Goal: Task Accomplishment & Management: Complete application form

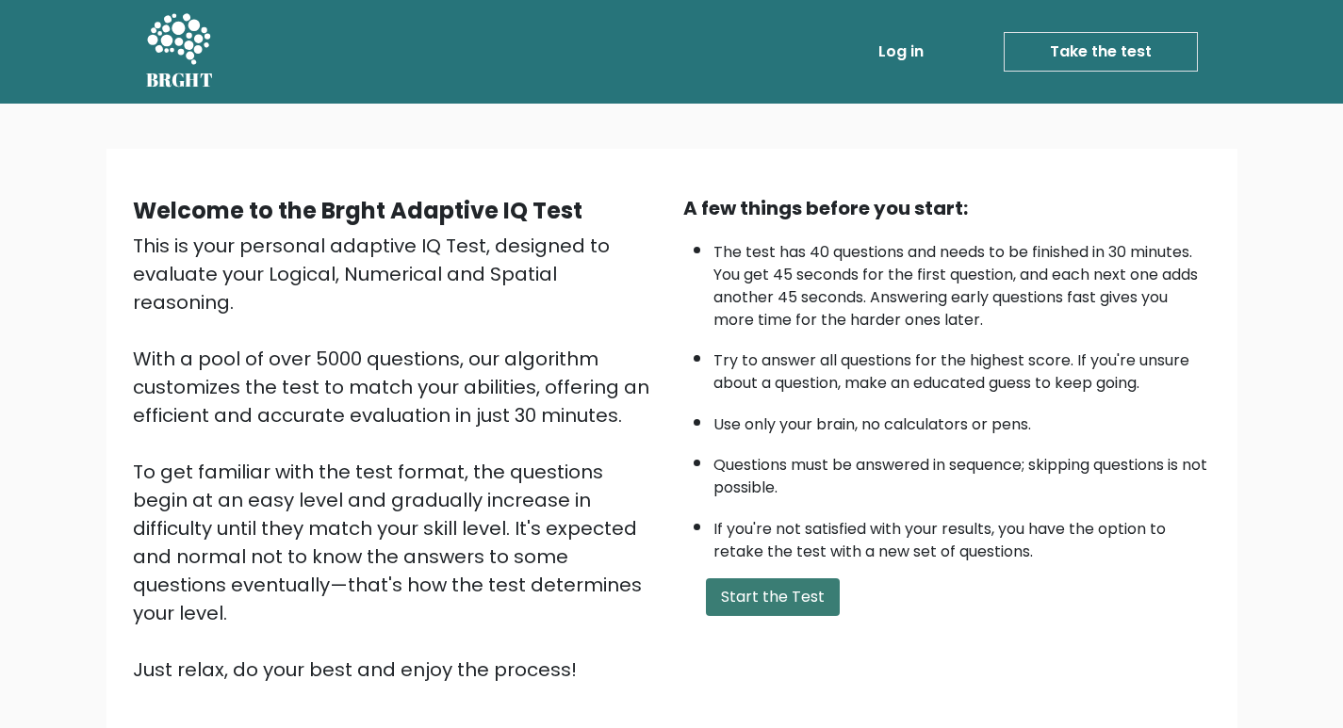
click at [764, 586] on button "Start the Test" at bounding box center [773, 598] width 134 height 38
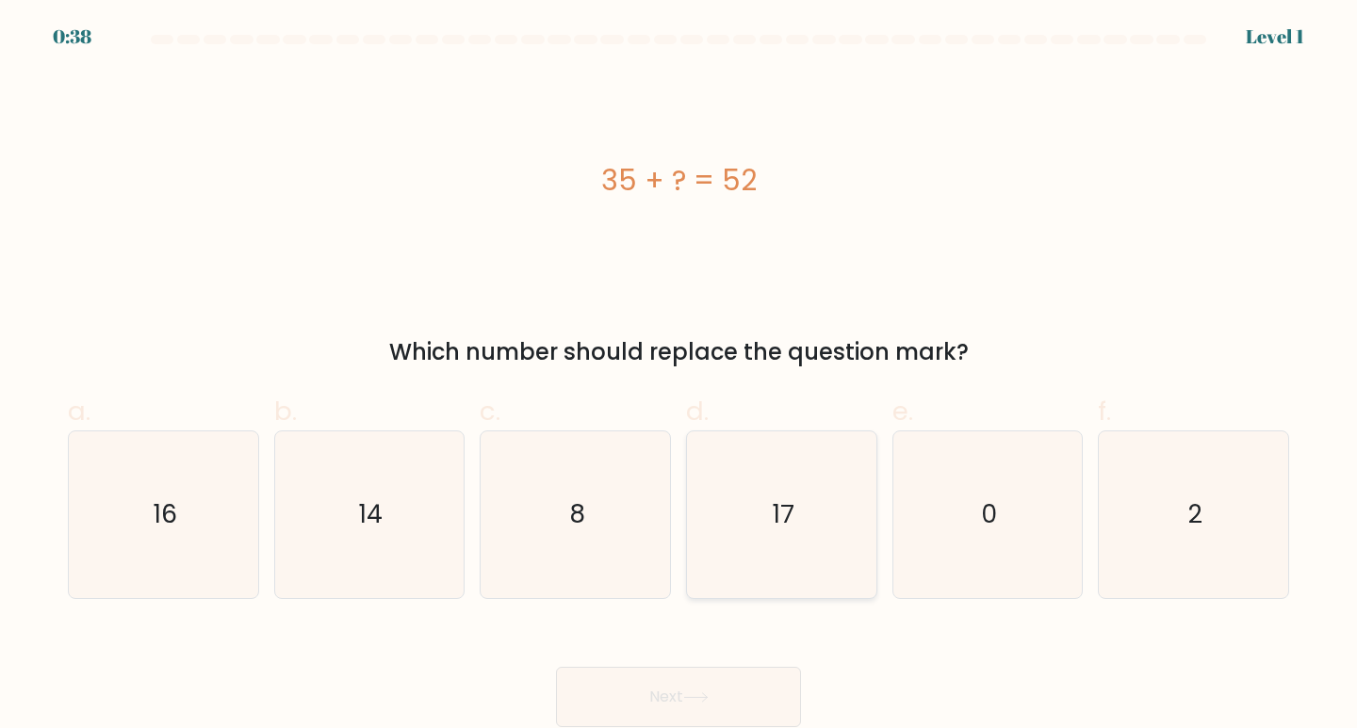
click at [784, 540] on icon "17" at bounding box center [781, 515] width 167 height 167
click at [679, 377] on input "d. 17" at bounding box center [679, 371] width 1 height 12
radio input "true"
click at [657, 702] on button "Next" at bounding box center [678, 697] width 245 height 60
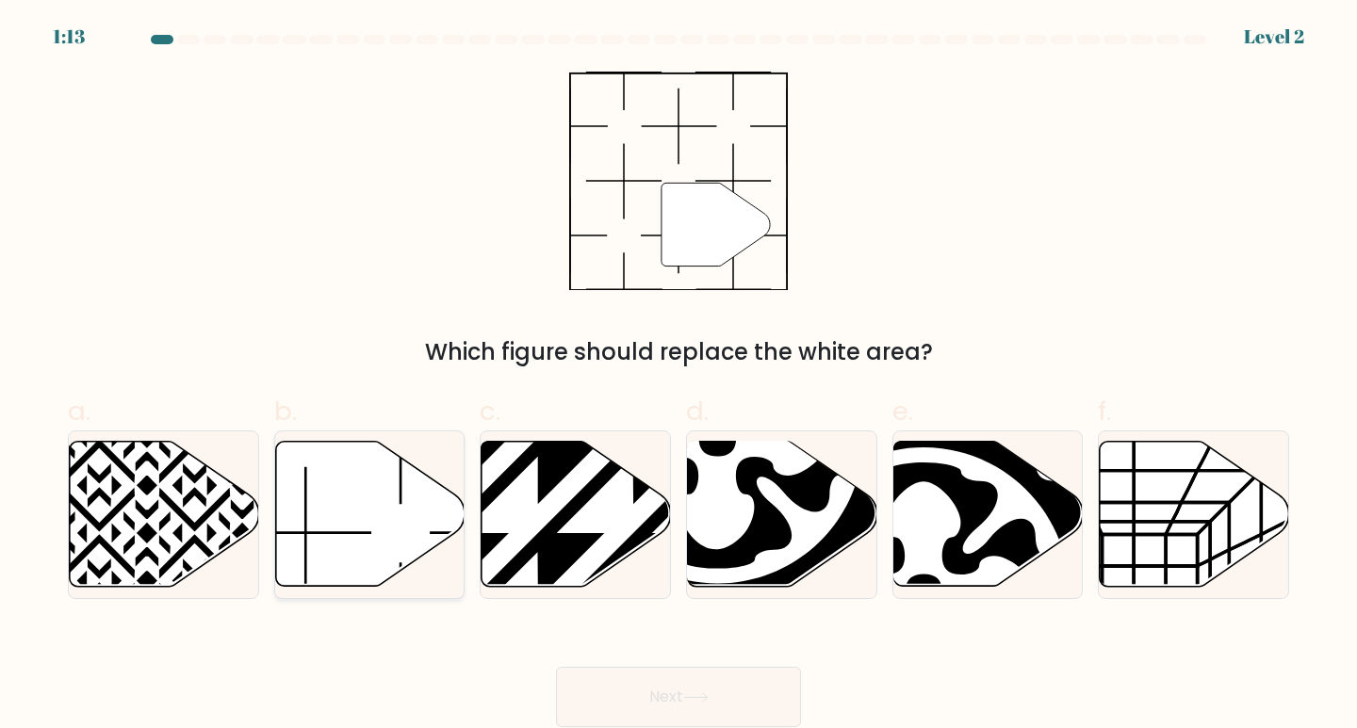
click at [365, 488] on icon at bounding box center [369, 514] width 189 height 145
click at [679, 377] on input "b." at bounding box center [679, 371] width 1 height 12
radio input "true"
click at [658, 676] on button "Next" at bounding box center [678, 697] width 245 height 60
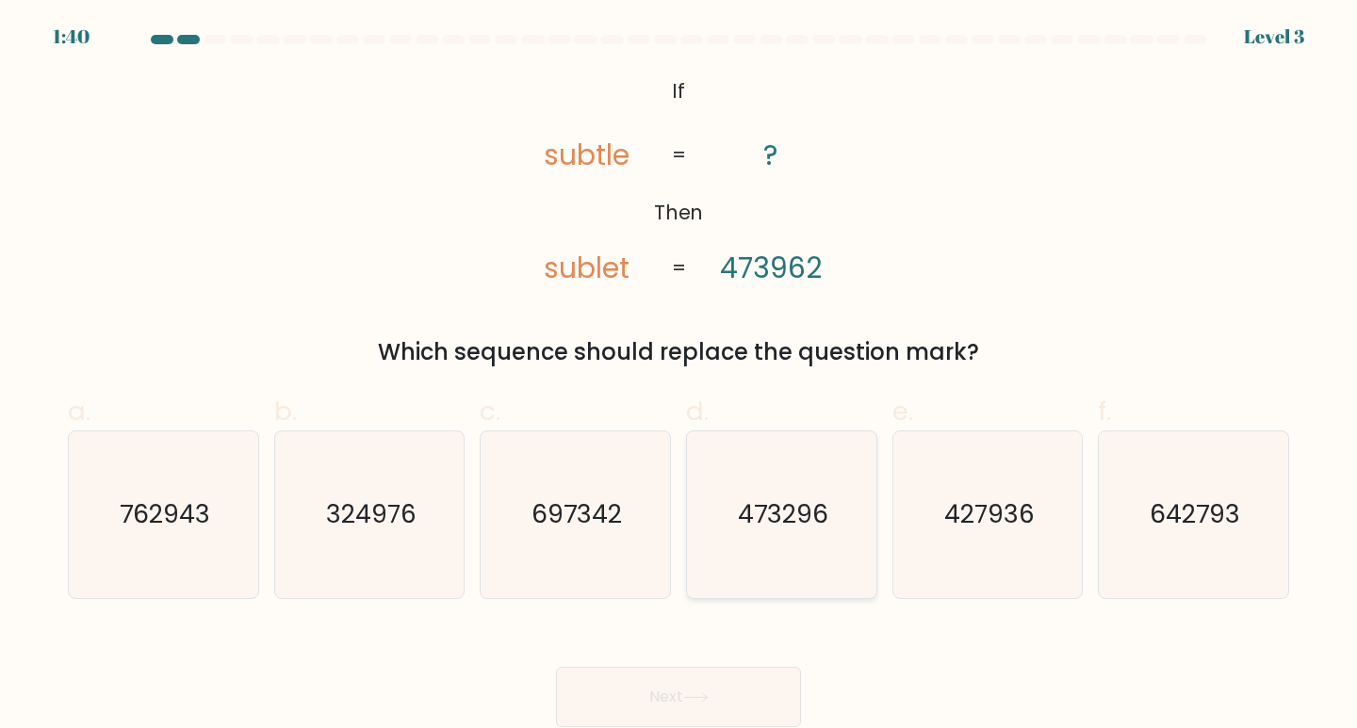
click at [791, 500] on text "473296" at bounding box center [783, 514] width 90 height 35
click at [679, 377] on input "d. 473296" at bounding box center [679, 371] width 1 height 12
radio input "true"
click at [667, 674] on button "Next" at bounding box center [678, 697] width 245 height 60
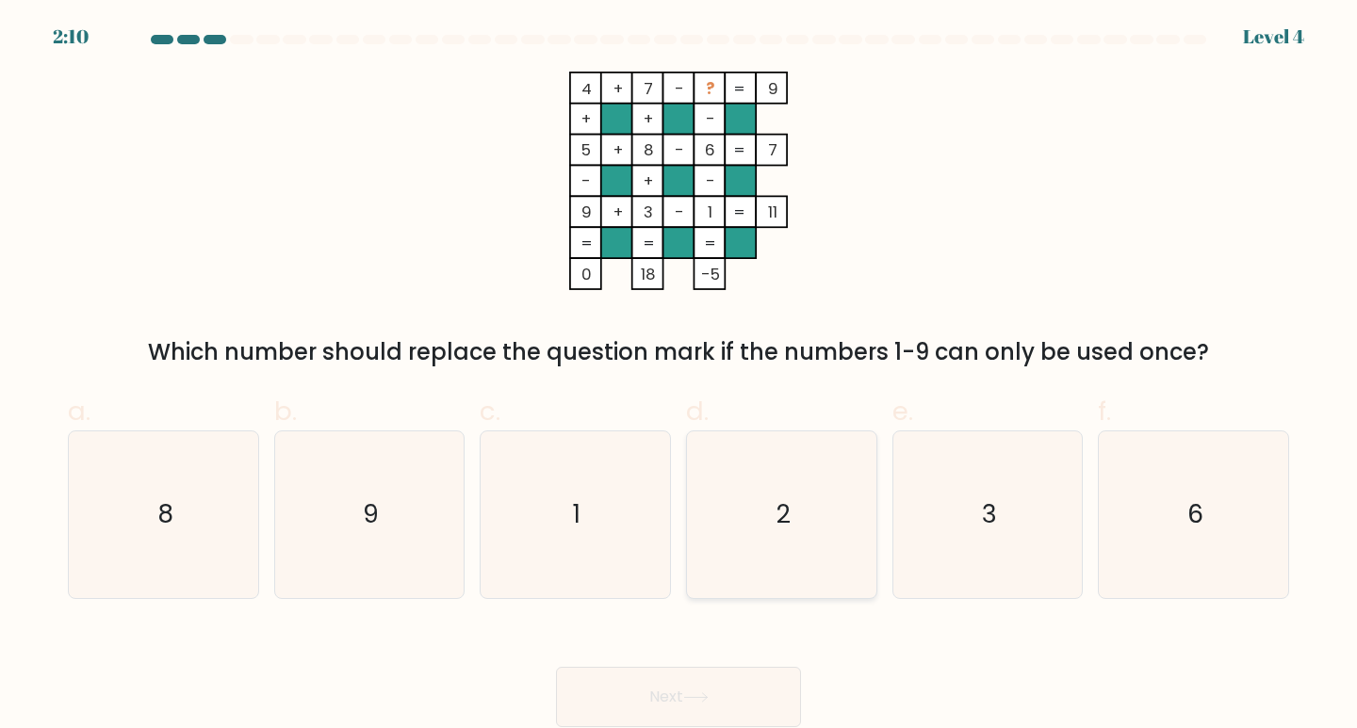
click at [765, 542] on icon "2" at bounding box center [781, 515] width 167 height 167
click at [679, 377] on input "d. 2" at bounding box center [679, 371] width 1 height 12
radio input "true"
click at [722, 697] on button "Next" at bounding box center [678, 697] width 245 height 60
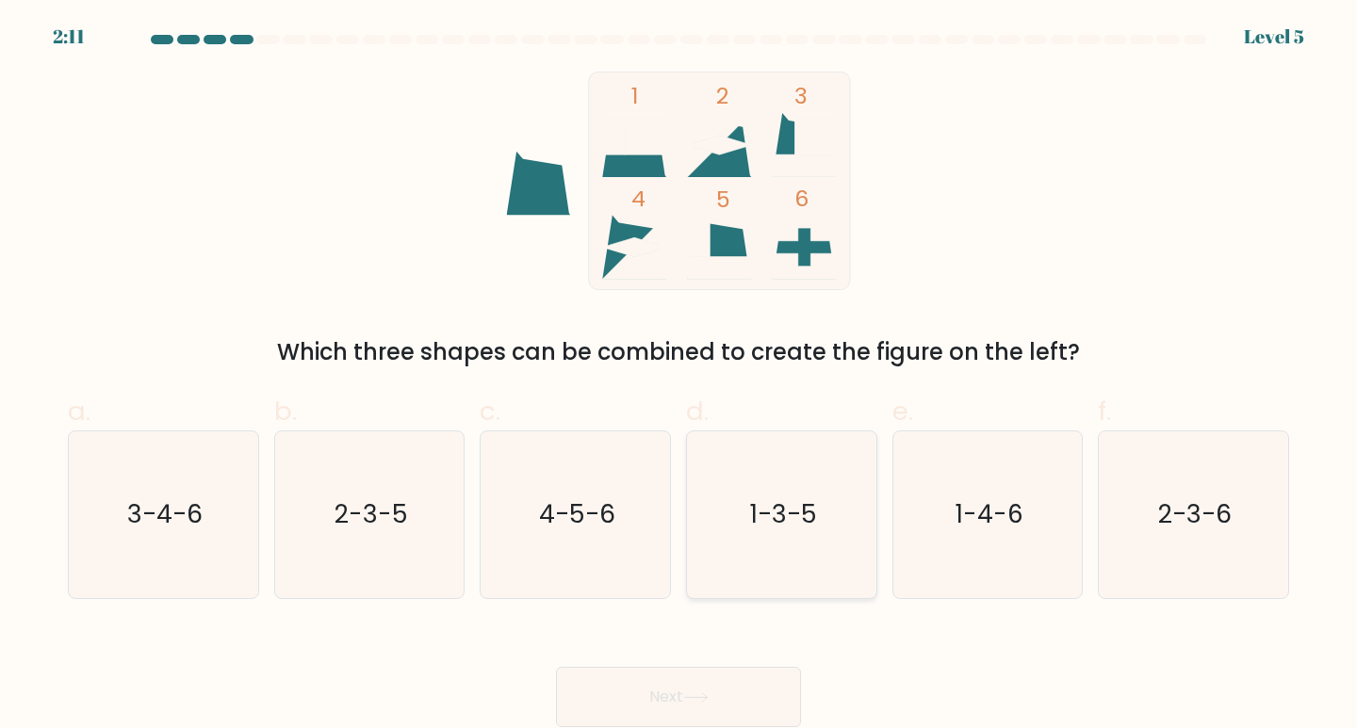
click at [767, 508] on text "1-3-5" at bounding box center [783, 514] width 67 height 35
click at [679, 377] on input "d. 1-3-5" at bounding box center [679, 371] width 1 height 12
radio input "true"
click at [687, 711] on button "Next" at bounding box center [678, 697] width 245 height 60
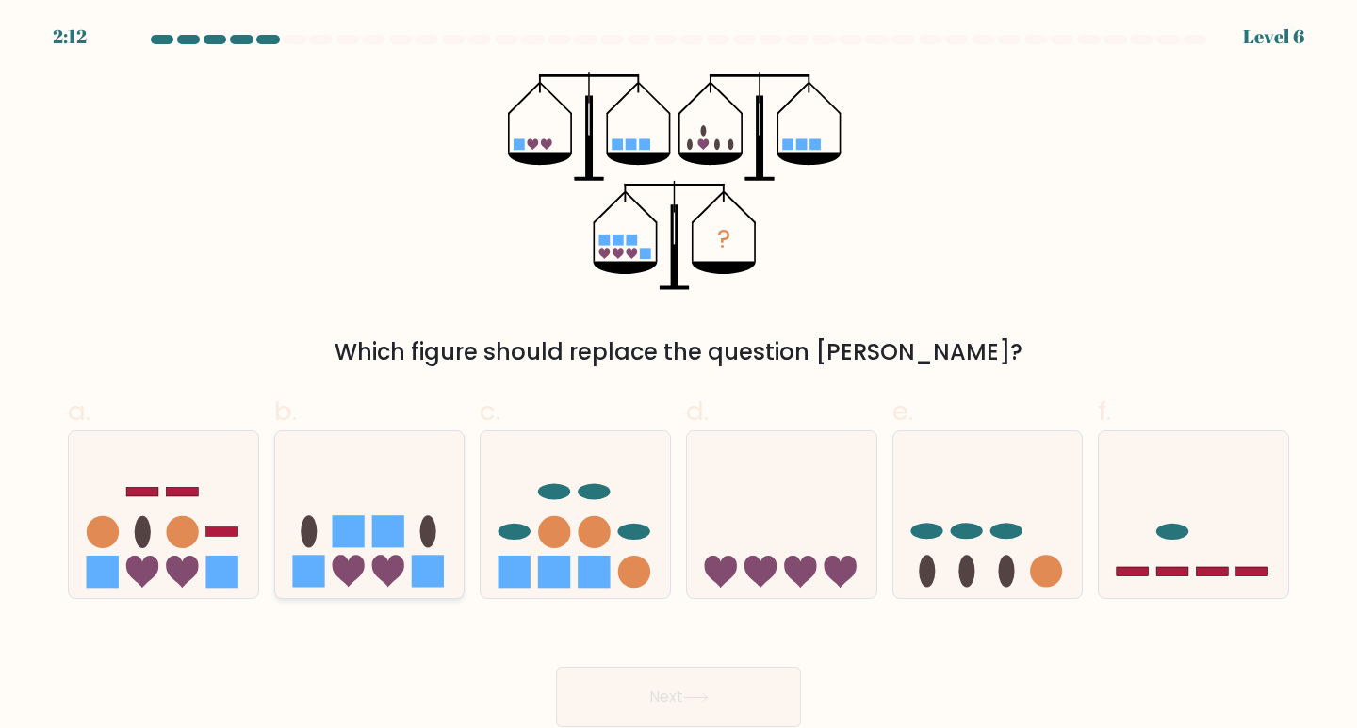
click at [340, 526] on rect at bounding box center [348, 532] width 32 height 32
click at [679, 377] on input "b." at bounding box center [679, 371] width 1 height 12
radio input "true"
click at [653, 691] on button "Next" at bounding box center [678, 697] width 245 height 60
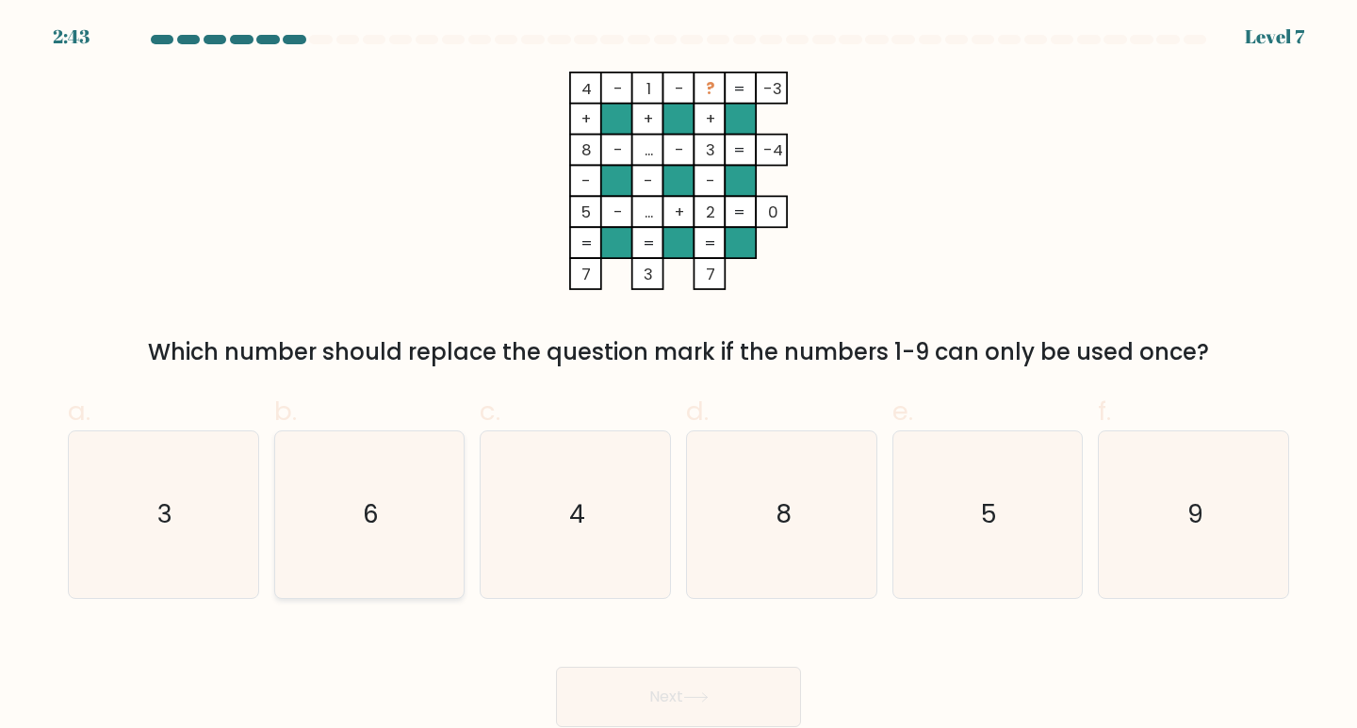
click at [391, 537] on icon "6" at bounding box center [369, 515] width 167 height 167
click at [679, 377] on input "b. 6" at bounding box center [679, 371] width 1 height 12
radio input "true"
click at [626, 710] on button "Next" at bounding box center [678, 697] width 245 height 60
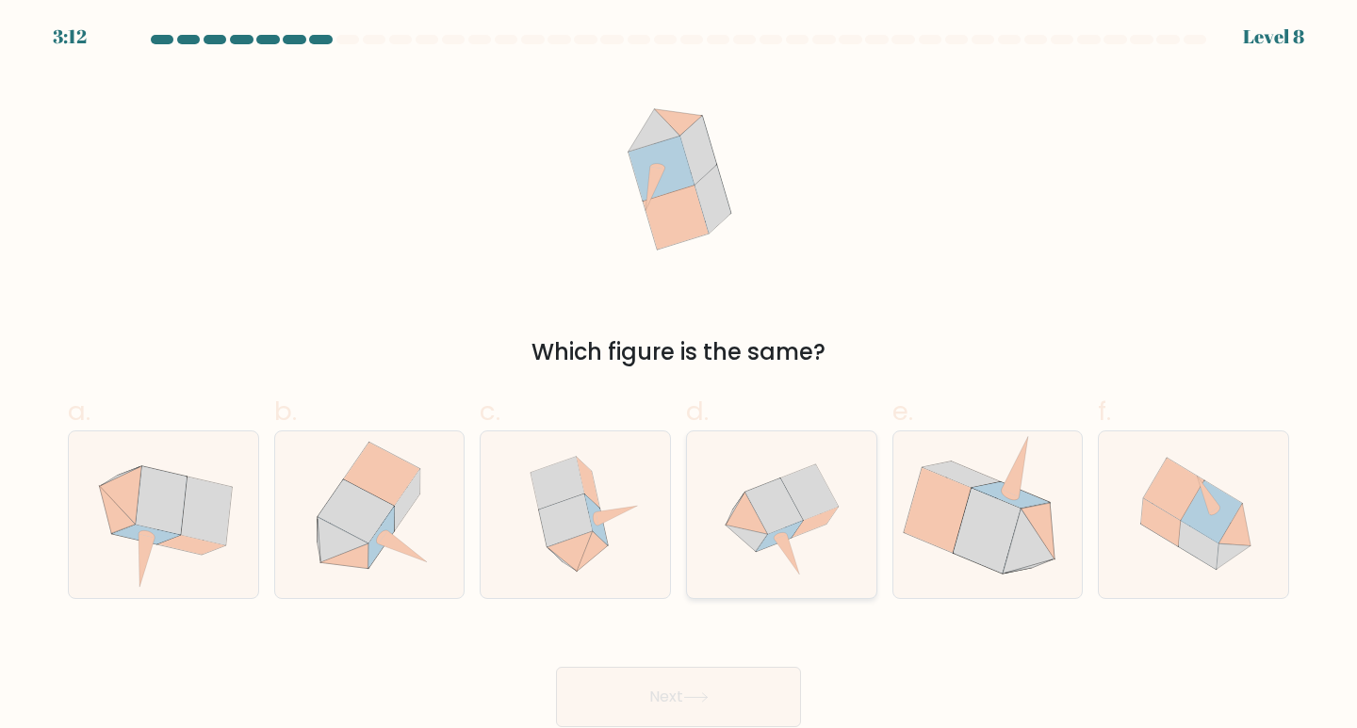
click at [784, 505] on icon at bounding box center [773, 507] width 57 height 56
click at [679, 377] on input "d." at bounding box center [679, 371] width 1 height 12
radio input "true"
click at [657, 709] on button "Next" at bounding box center [678, 697] width 245 height 60
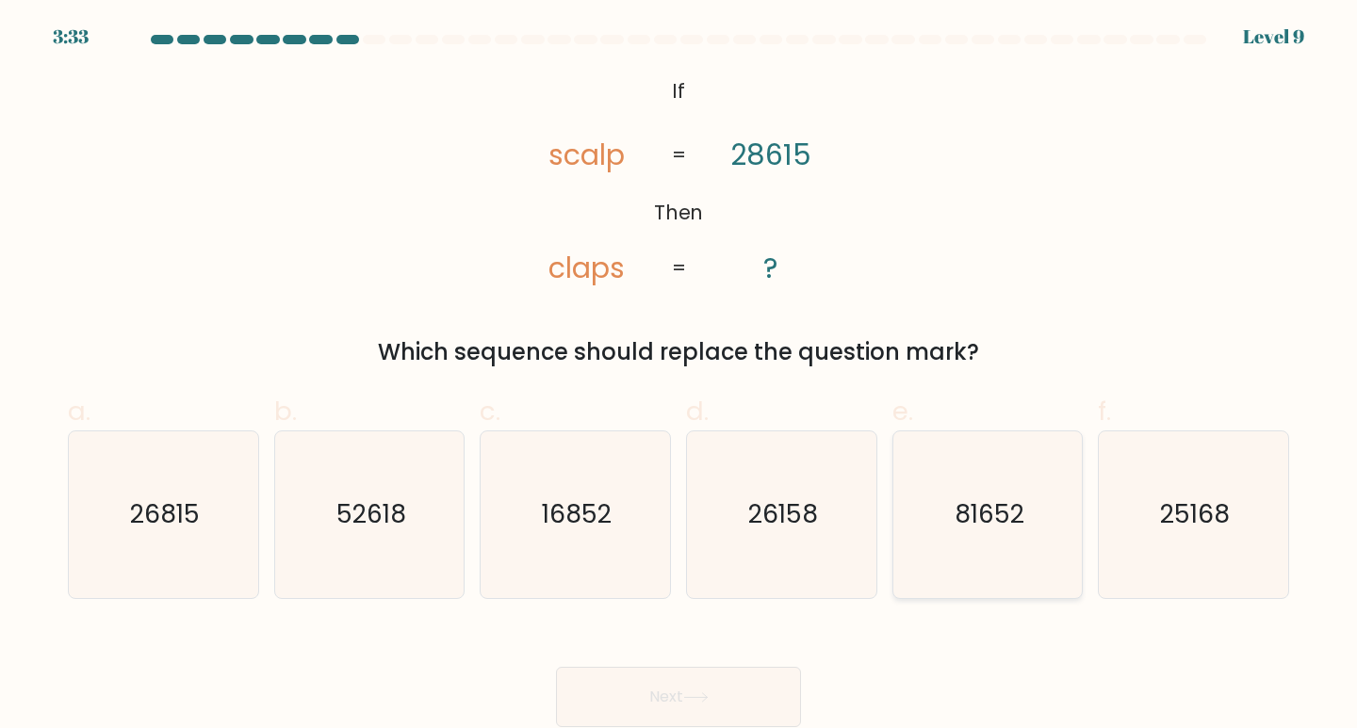
click at [965, 526] on text "81652" at bounding box center [990, 514] width 70 height 35
click at [679, 377] on input "e. 81652" at bounding box center [679, 371] width 1 height 12
radio input "true"
click at [692, 683] on button "Next" at bounding box center [678, 697] width 245 height 60
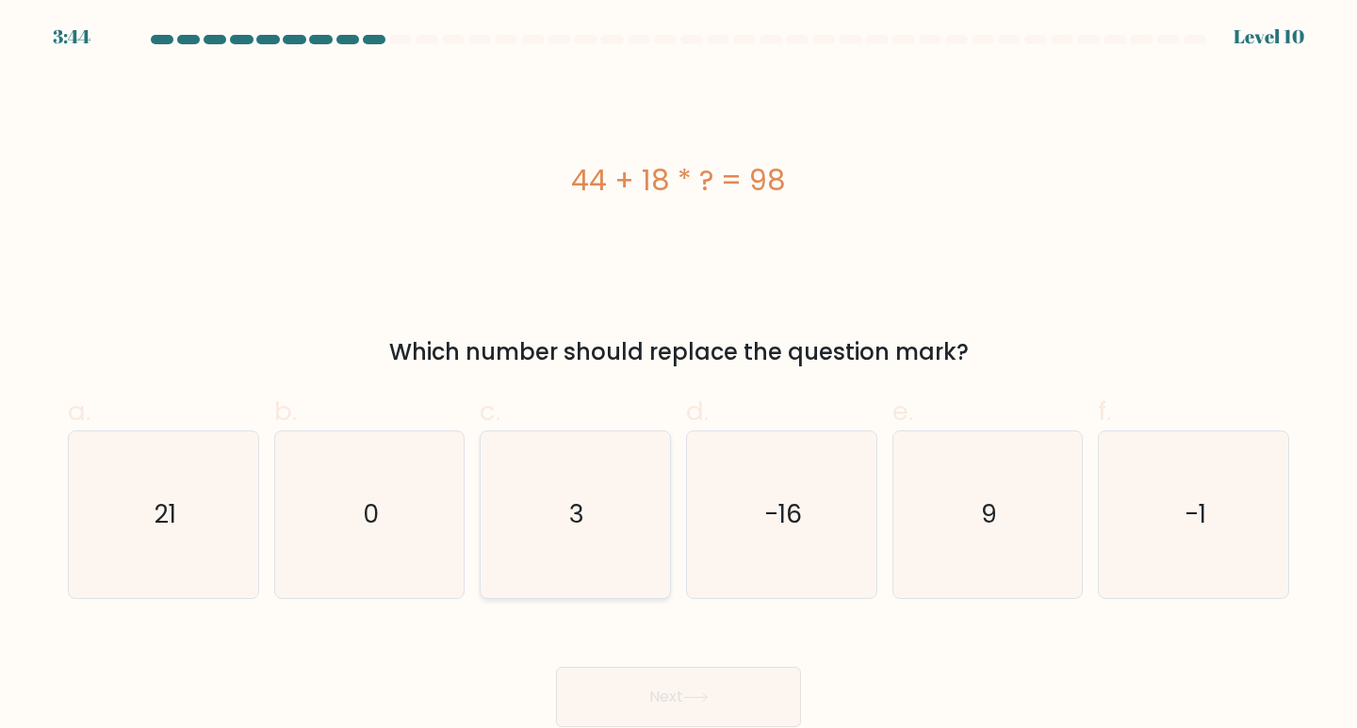
click at [582, 517] on text "3" at bounding box center [576, 514] width 15 height 35
click at [679, 377] on input "c. 3" at bounding box center [679, 371] width 1 height 12
radio input "true"
click at [662, 689] on button "Next" at bounding box center [678, 697] width 245 height 60
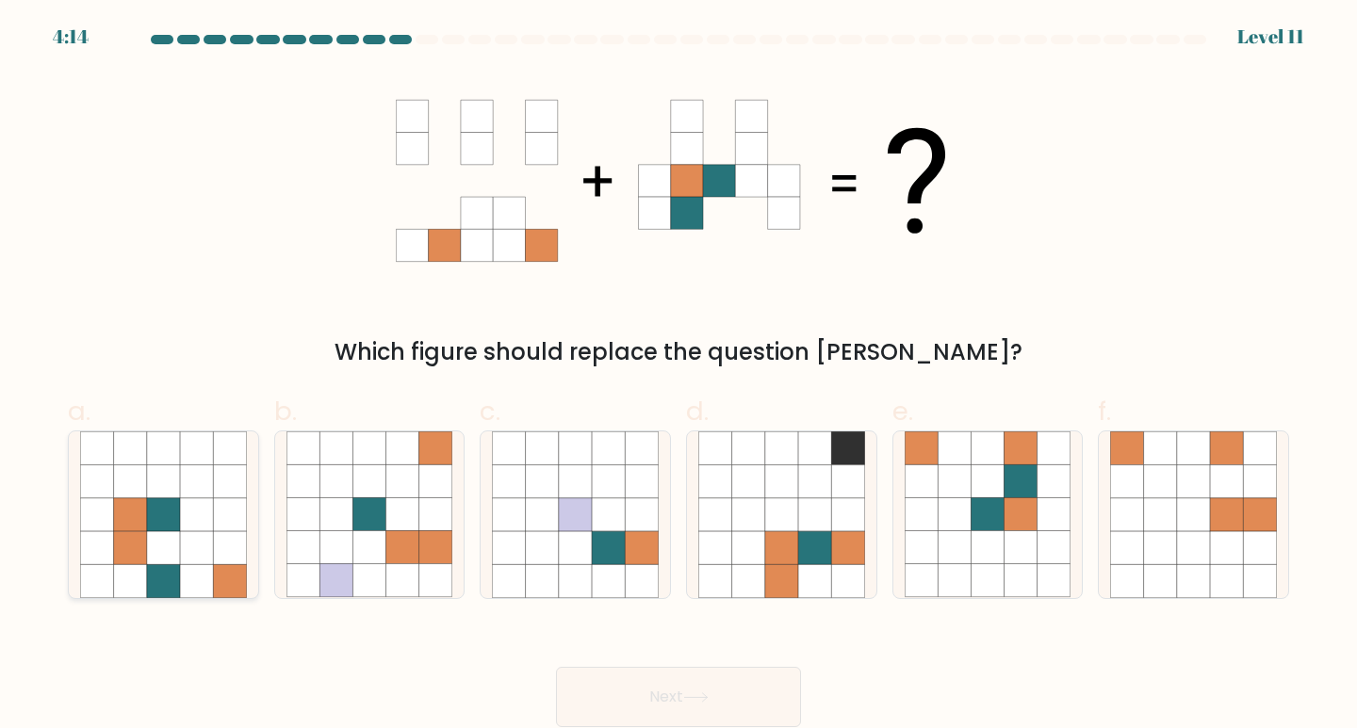
click at [120, 541] on icon at bounding box center [130, 547] width 33 height 33
click at [679, 377] on input "a." at bounding box center [679, 371] width 1 height 12
radio input "true"
click at [969, 526] on icon at bounding box center [954, 515] width 33 height 33
click at [679, 377] on input "e." at bounding box center [679, 371] width 1 height 12
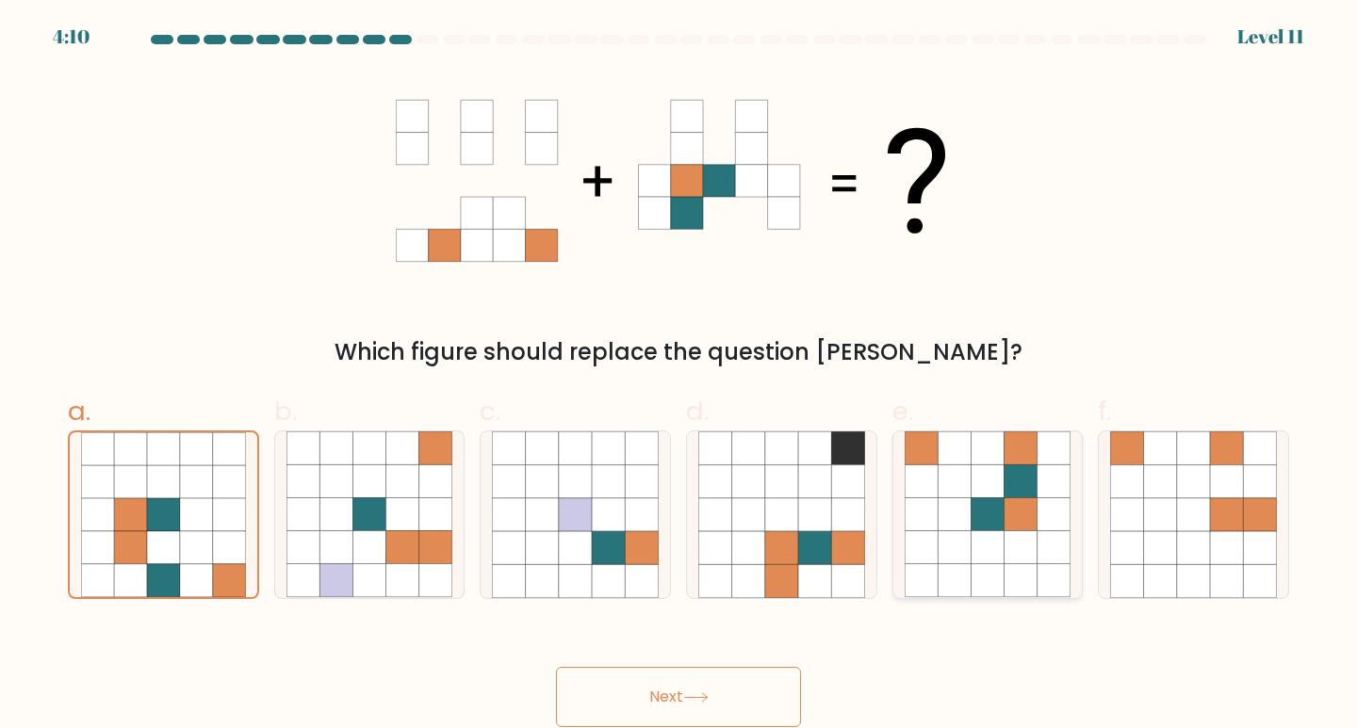
radio input "true"
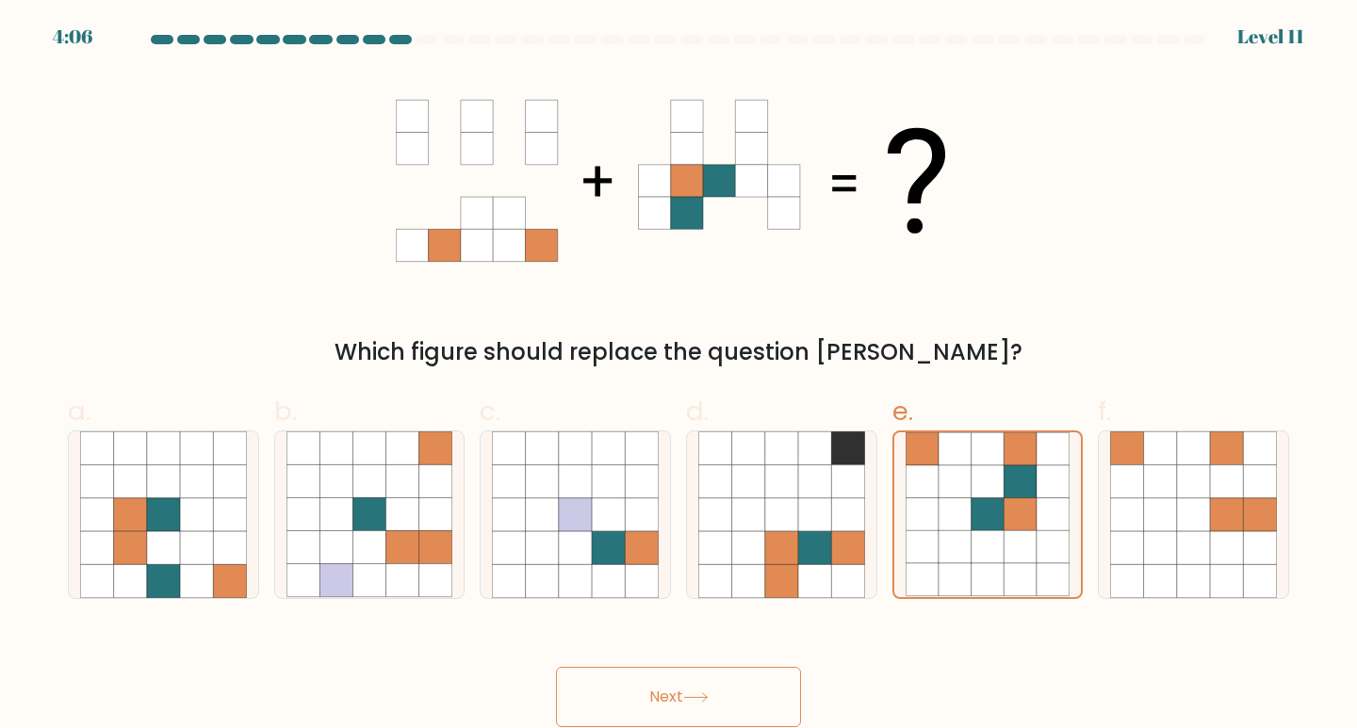
click at [669, 702] on button "Next" at bounding box center [678, 697] width 245 height 60
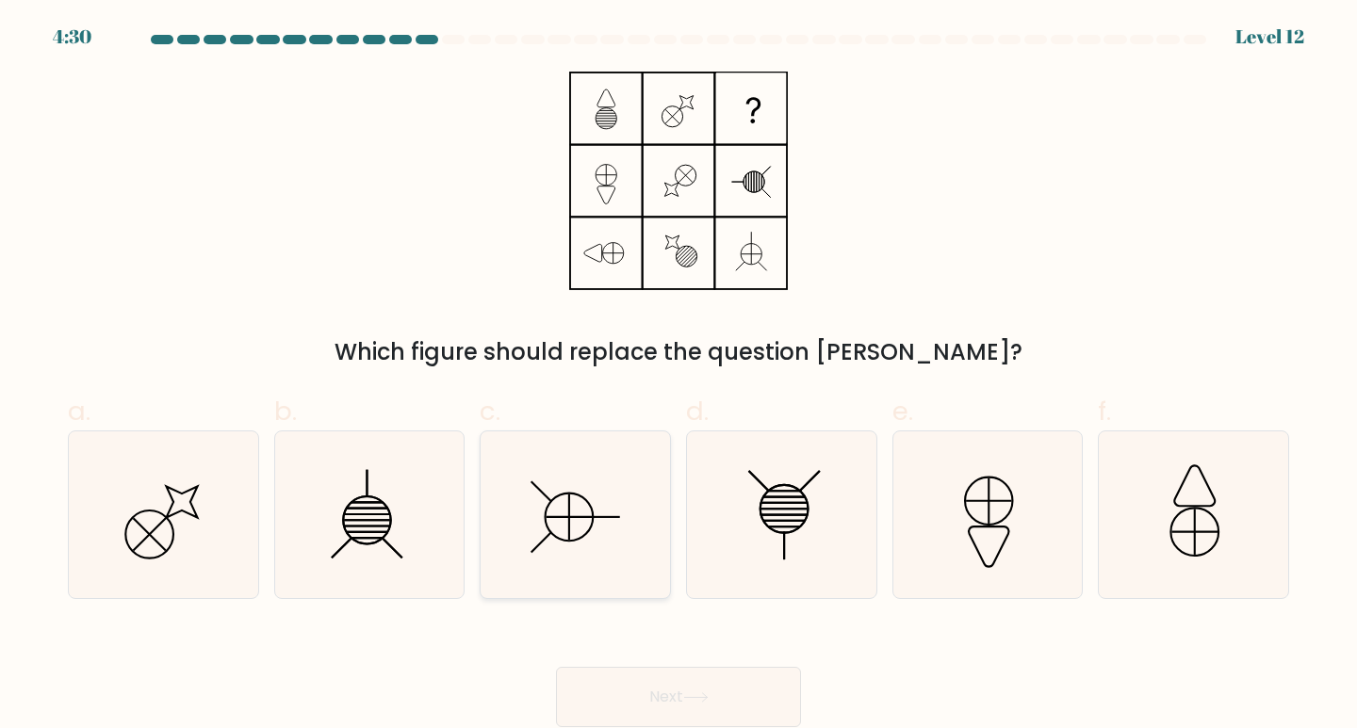
click at [517, 502] on icon at bounding box center [575, 515] width 167 height 167
click at [679, 377] on input "c." at bounding box center [679, 371] width 1 height 12
radio input "true"
click at [628, 688] on button "Next" at bounding box center [678, 697] width 245 height 60
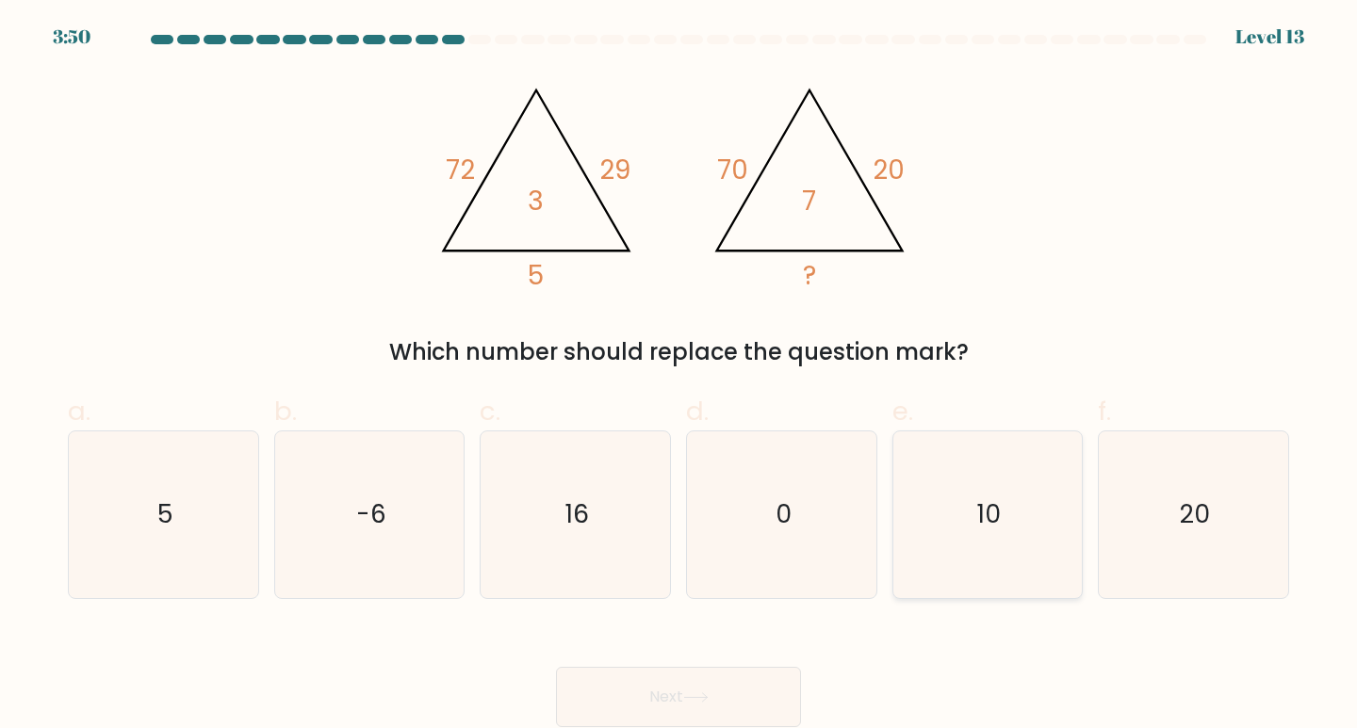
click at [925, 499] on icon "10" at bounding box center [988, 515] width 167 height 167
click at [679, 377] on input "e. 10" at bounding box center [679, 371] width 1 height 12
radio input "true"
click at [656, 690] on button "Next" at bounding box center [678, 697] width 245 height 60
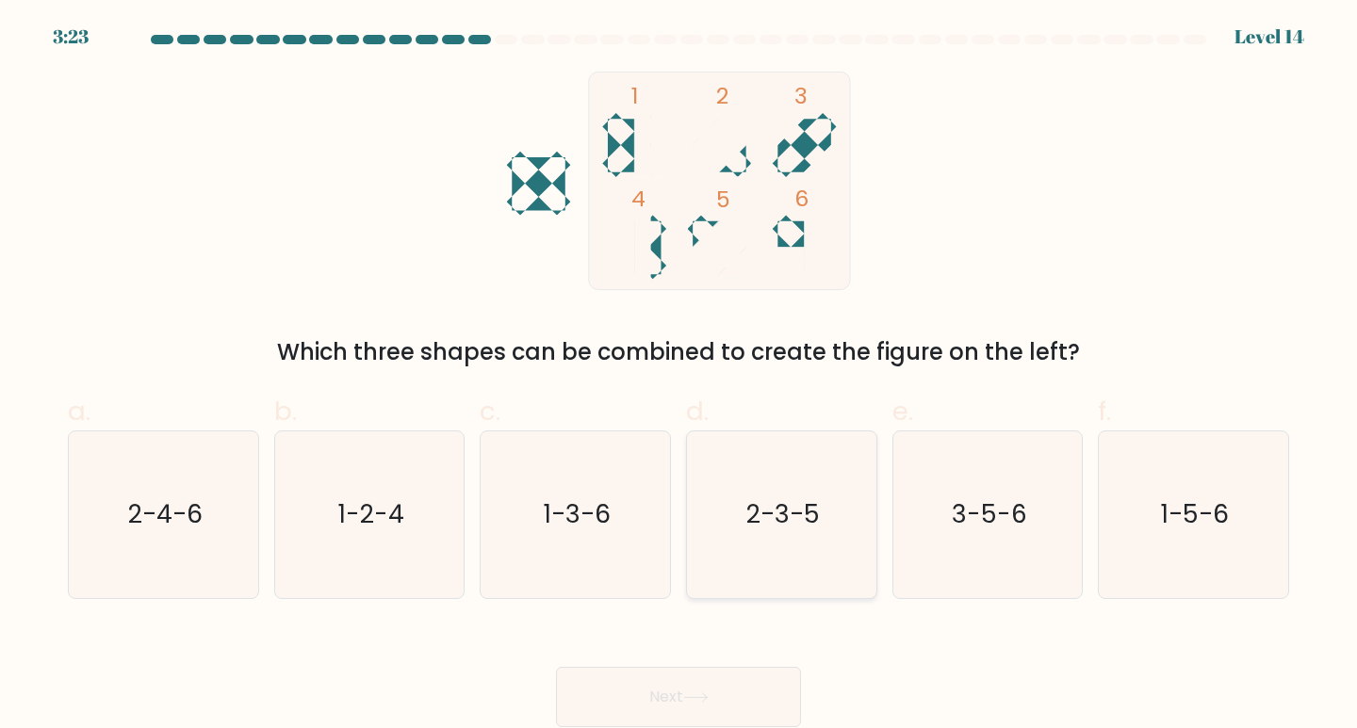
click at [803, 495] on icon "2-3-5" at bounding box center [781, 515] width 167 height 167
click at [679, 377] on input "d. 2-3-5" at bounding box center [679, 371] width 1 height 12
radio input "true"
click at [636, 695] on button "Next" at bounding box center [678, 697] width 245 height 60
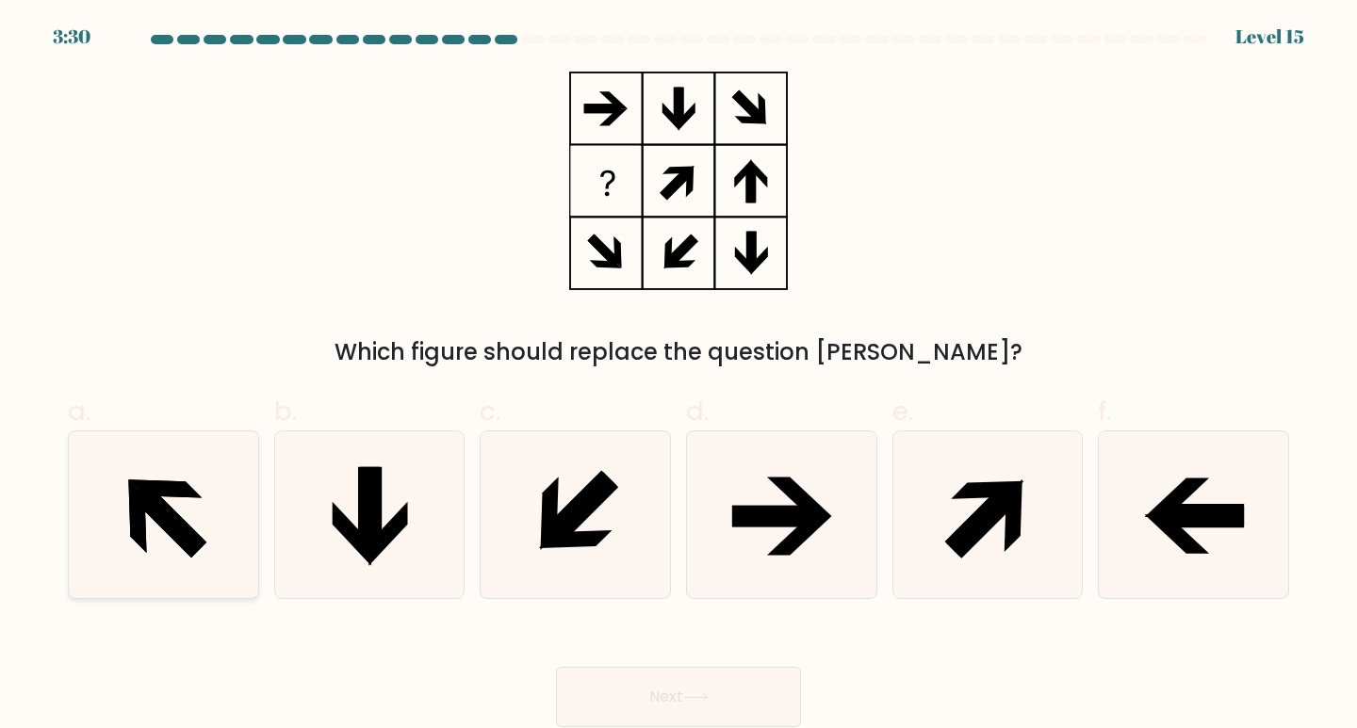
click at [199, 516] on icon at bounding box center [163, 515] width 167 height 167
click at [679, 377] on input "a." at bounding box center [679, 371] width 1 height 12
radio input "true"
click at [635, 695] on button "Next" at bounding box center [678, 697] width 245 height 60
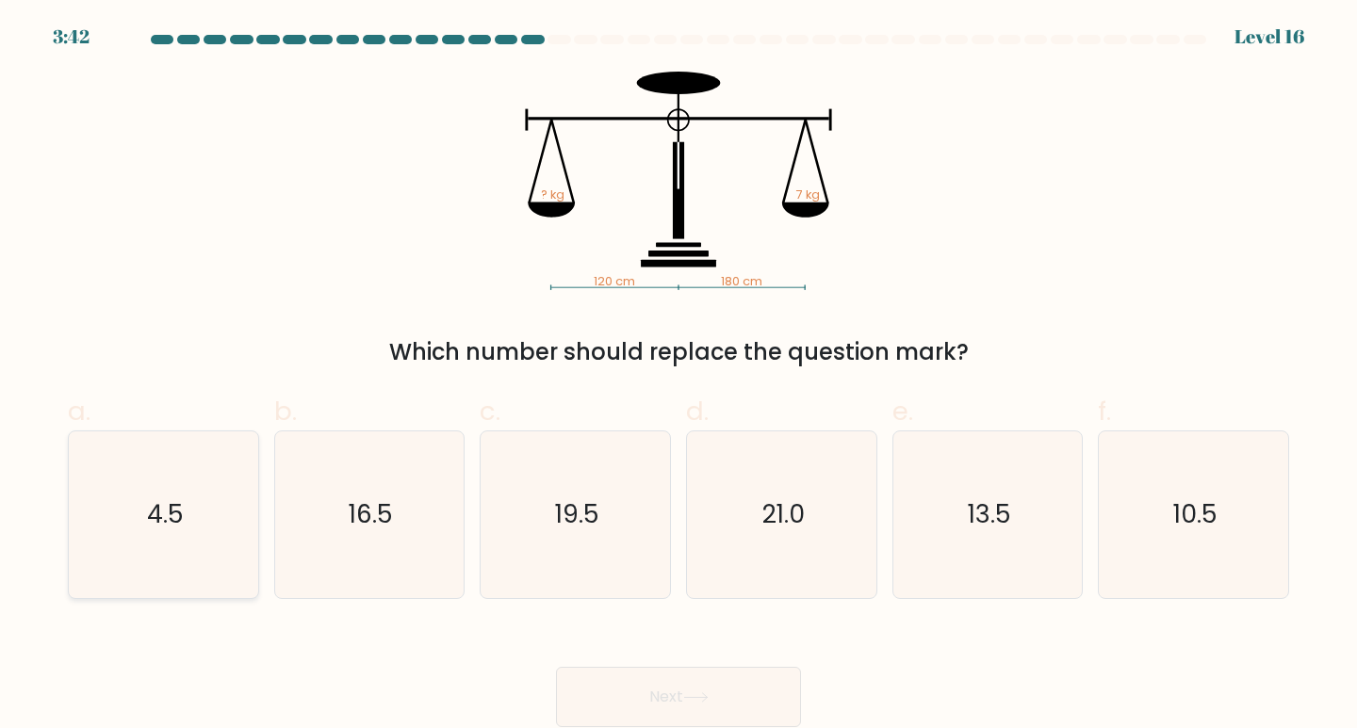
click at [150, 553] on icon "4.5" at bounding box center [163, 515] width 167 height 167
click at [679, 377] on input "a. 4.5" at bounding box center [679, 371] width 1 height 12
radio input "true"
click at [612, 691] on button "Next" at bounding box center [678, 697] width 245 height 60
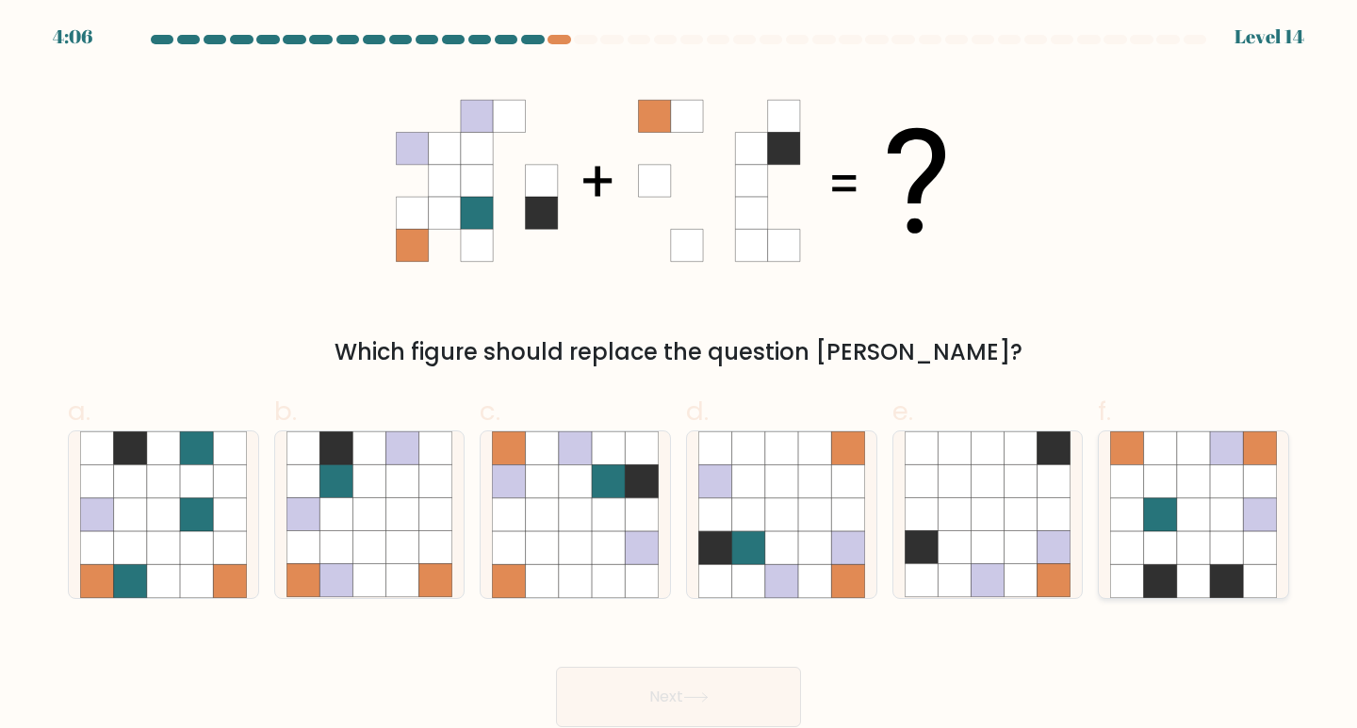
click at [1184, 482] on icon at bounding box center [1193, 482] width 33 height 33
click at [679, 377] on input "f." at bounding box center [679, 371] width 1 height 12
radio input "true"
click at [699, 704] on button "Next" at bounding box center [678, 697] width 245 height 60
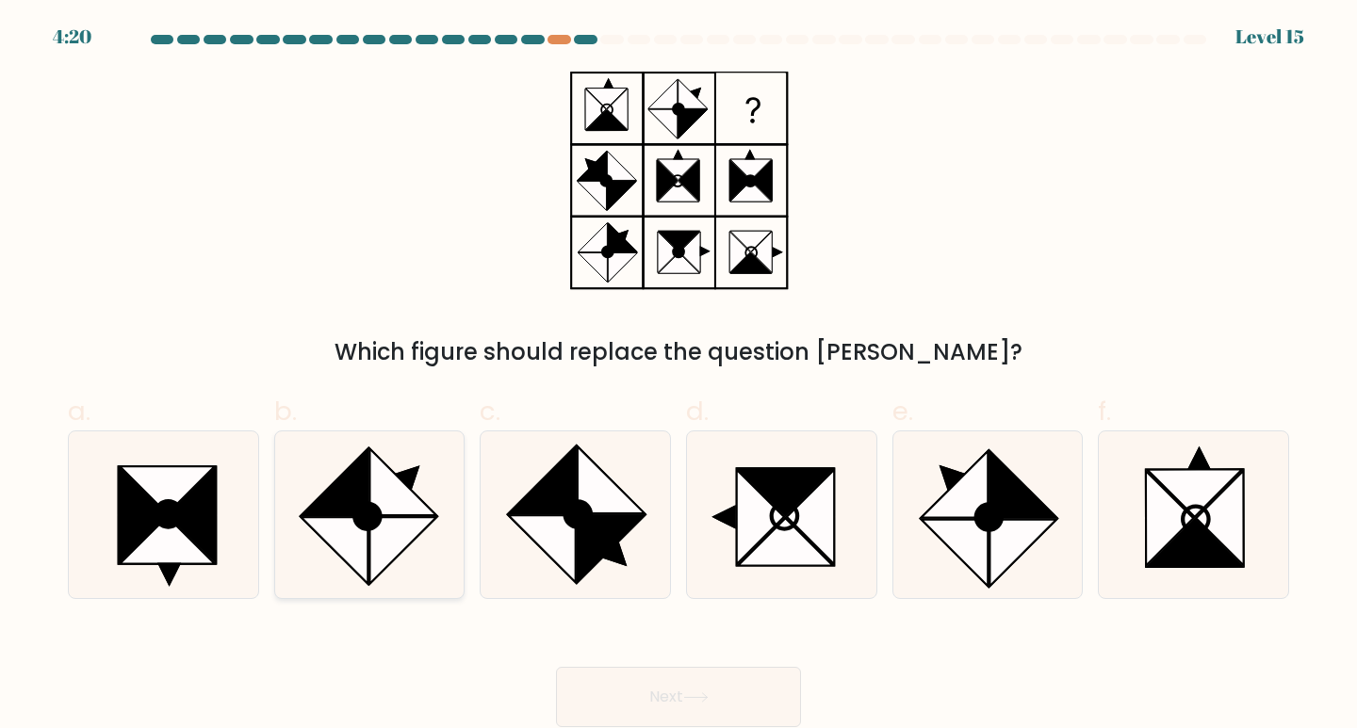
click at [384, 494] on icon at bounding box center [402, 483] width 67 height 67
click at [679, 377] on input "b." at bounding box center [679, 371] width 1 height 12
radio input "true"
click at [699, 689] on button "Next" at bounding box center [678, 697] width 245 height 60
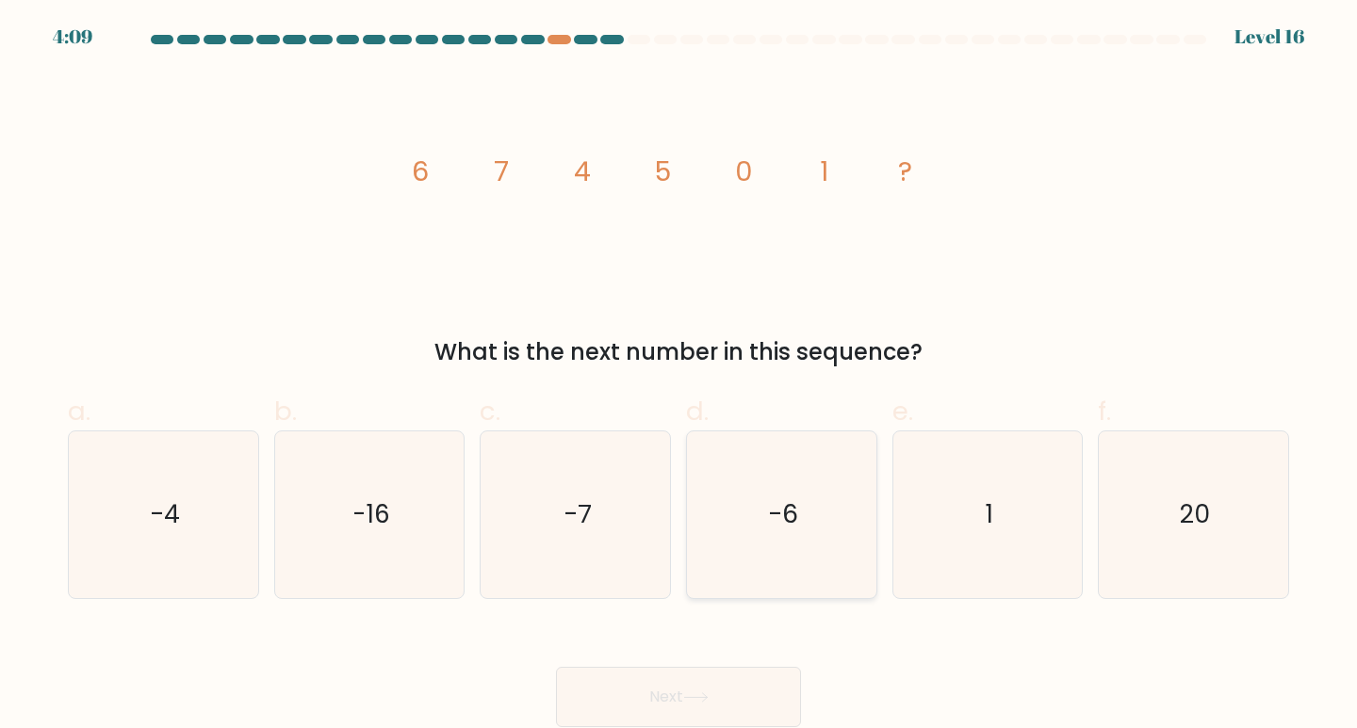
click at [753, 524] on icon "-6" at bounding box center [781, 515] width 167 height 167
click at [679, 377] on input "d. -6" at bounding box center [679, 371] width 1 height 12
radio input "true"
click at [673, 709] on button "Next" at bounding box center [678, 697] width 245 height 60
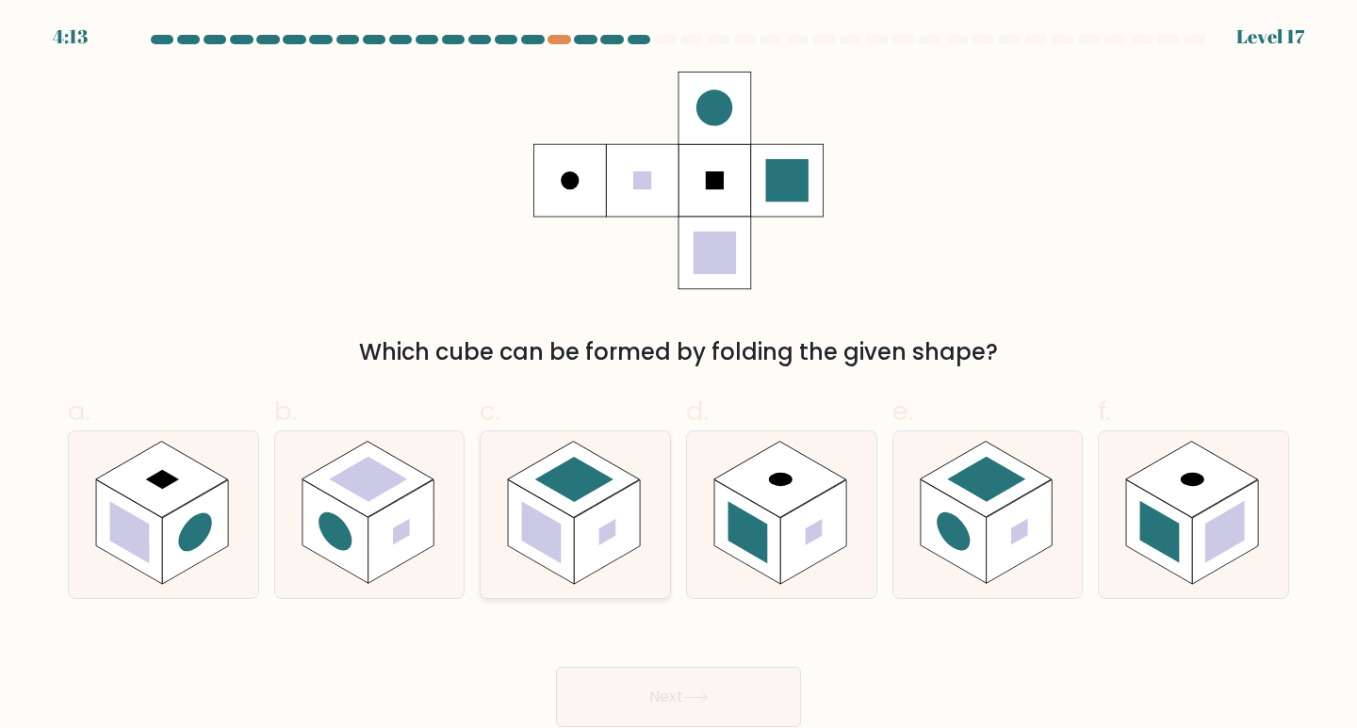
click at [578, 557] on rect at bounding box center [607, 533] width 66 height 104
click at [679, 377] on input "c." at bounding box center [679, 371] width 1 height 12
radio input "true"
click at [674, 694] on button "Next" at bounding box center [678, 697] width 245 height 60
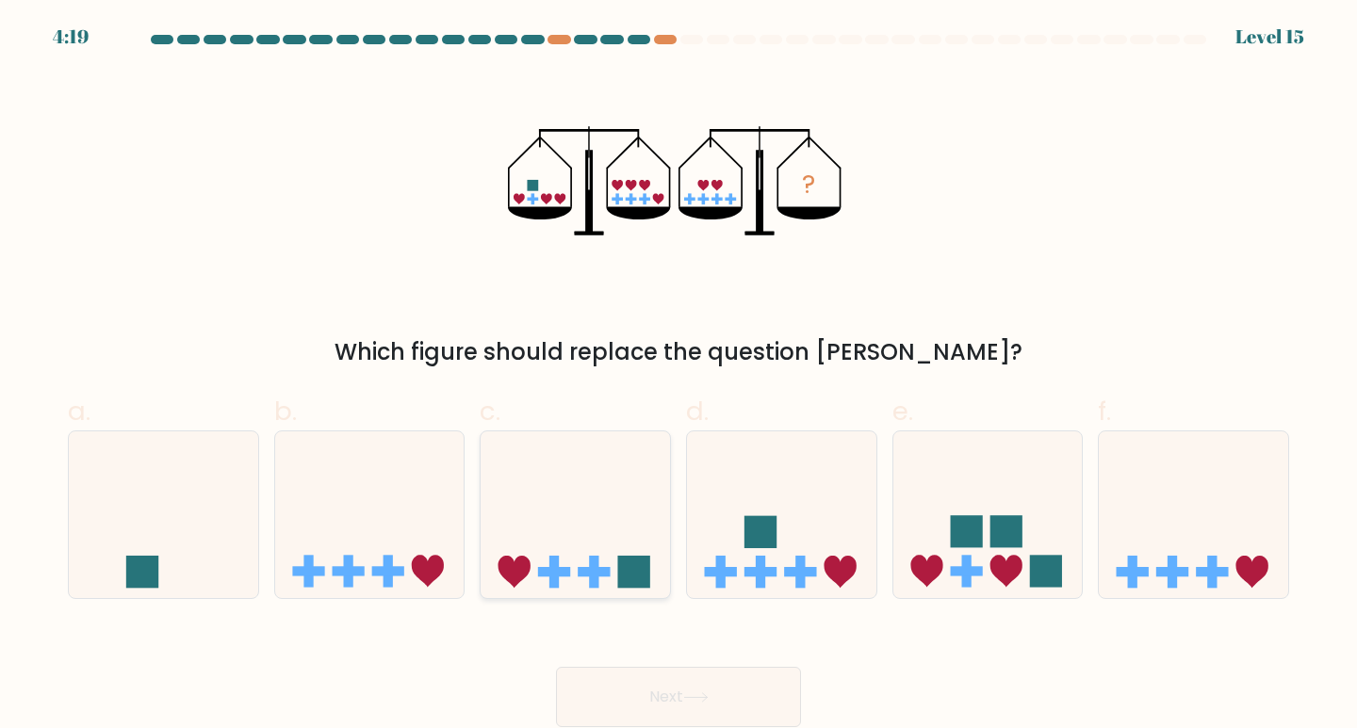
click at [604, 513] on icon at bounding box center [575, 514] width 189 height 156
click at [679, 377] on input "c." at bounding box center [679, 371] width 1 height 12
radio input "true"
click at [629, 695] on button "Next" at bounding box center [678, 697] width 245 height 60
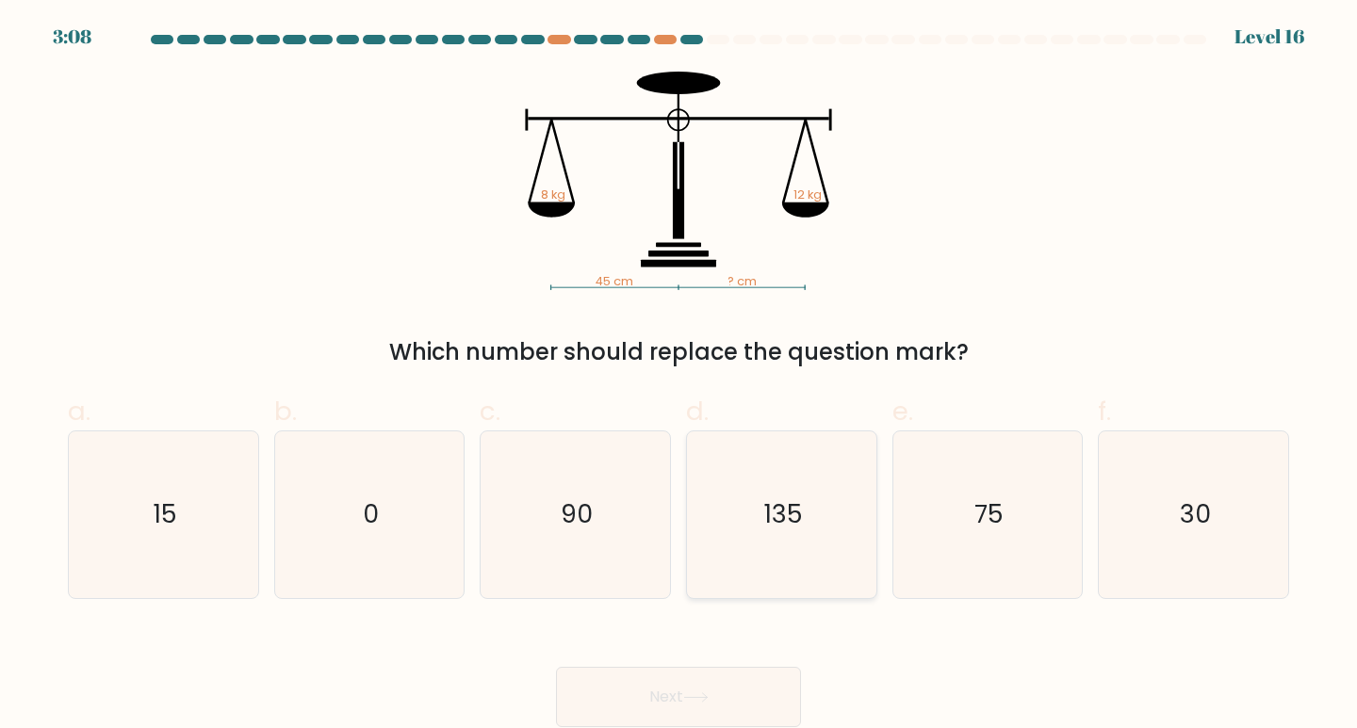
click at [766, 490] on icon "135" at bounding box center [781, 515] width 167 height 167
click at [679, 377] on input "d. 135" at bounding box center [679, 371] width 1 height 12
radio input "true"
click at [1206, 522] on text "30" at bounding box center [1195, 514] width 31 height 35
click at [679, 377] on input "f. 30" at bounding box center [679, 371] width 1 height 12
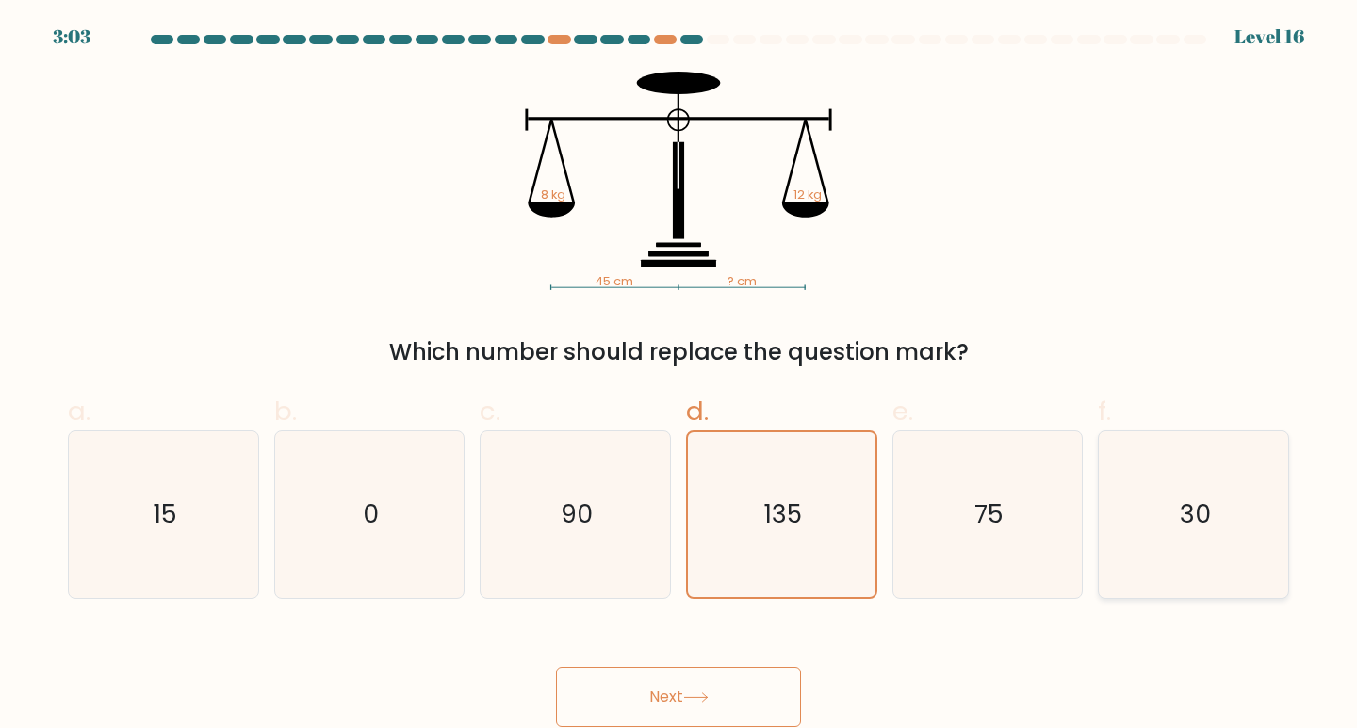
radio input "true"
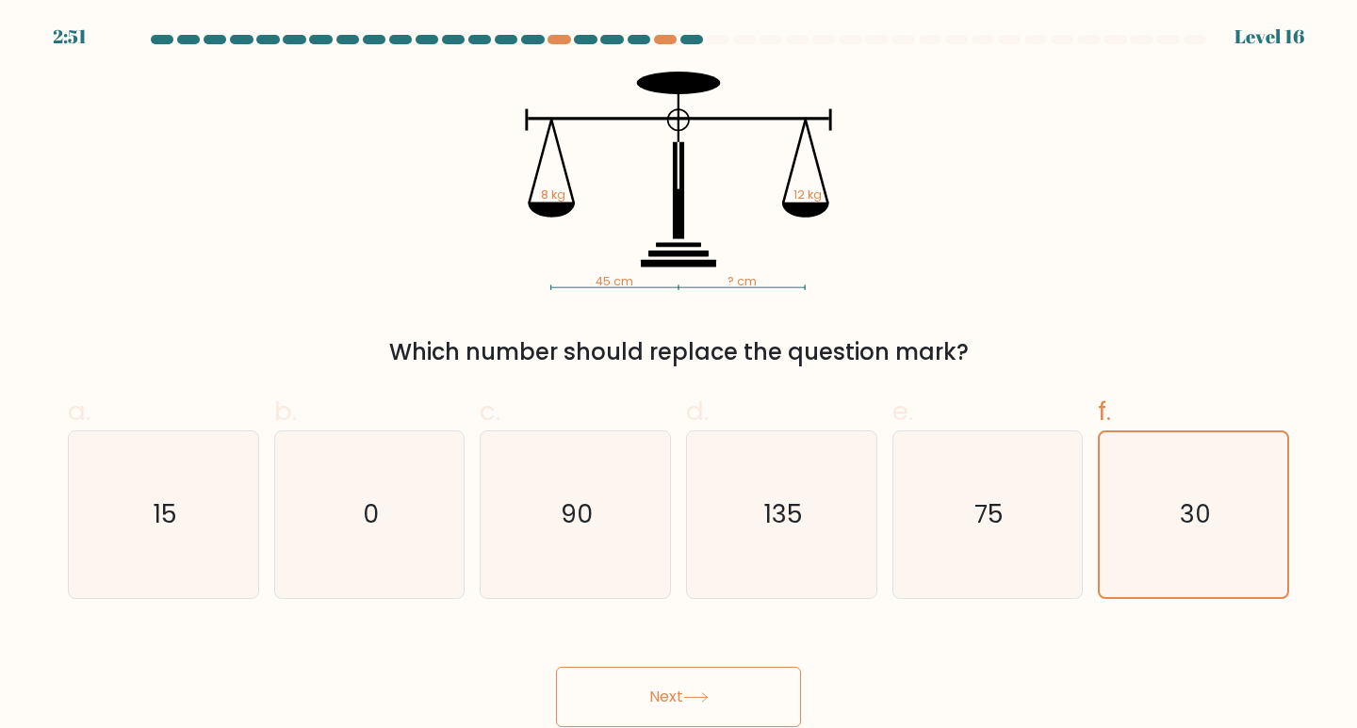
click at [676, 717] on button "Next" at bounding box center [678, 697] width 245 height 60
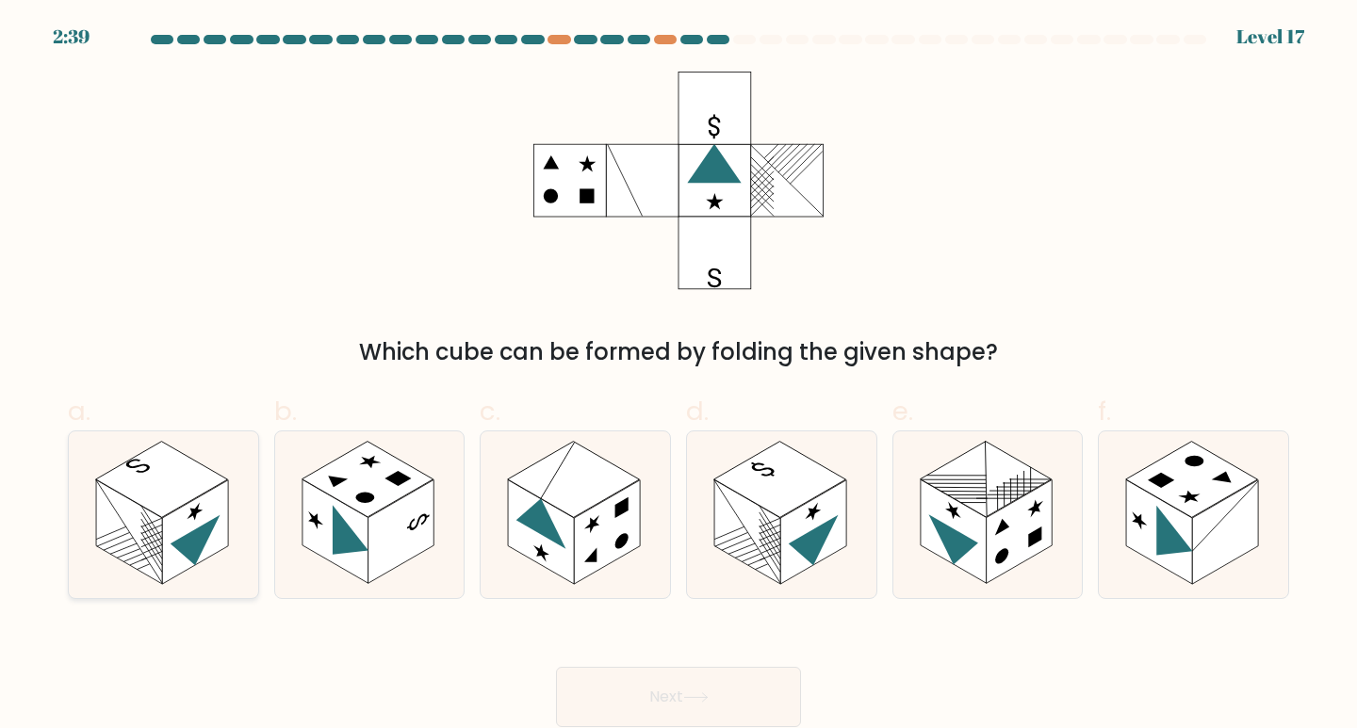
click at [169, 531] on rect at bounding box center [195, 533] width 66 height 104
click at [679, 377] on input "a." at bounding box center [679, 371] width 1 height 12
radio input "true"
click at [666, 704] on button "Next" at bounding box center [678, 697] width 245 height 60
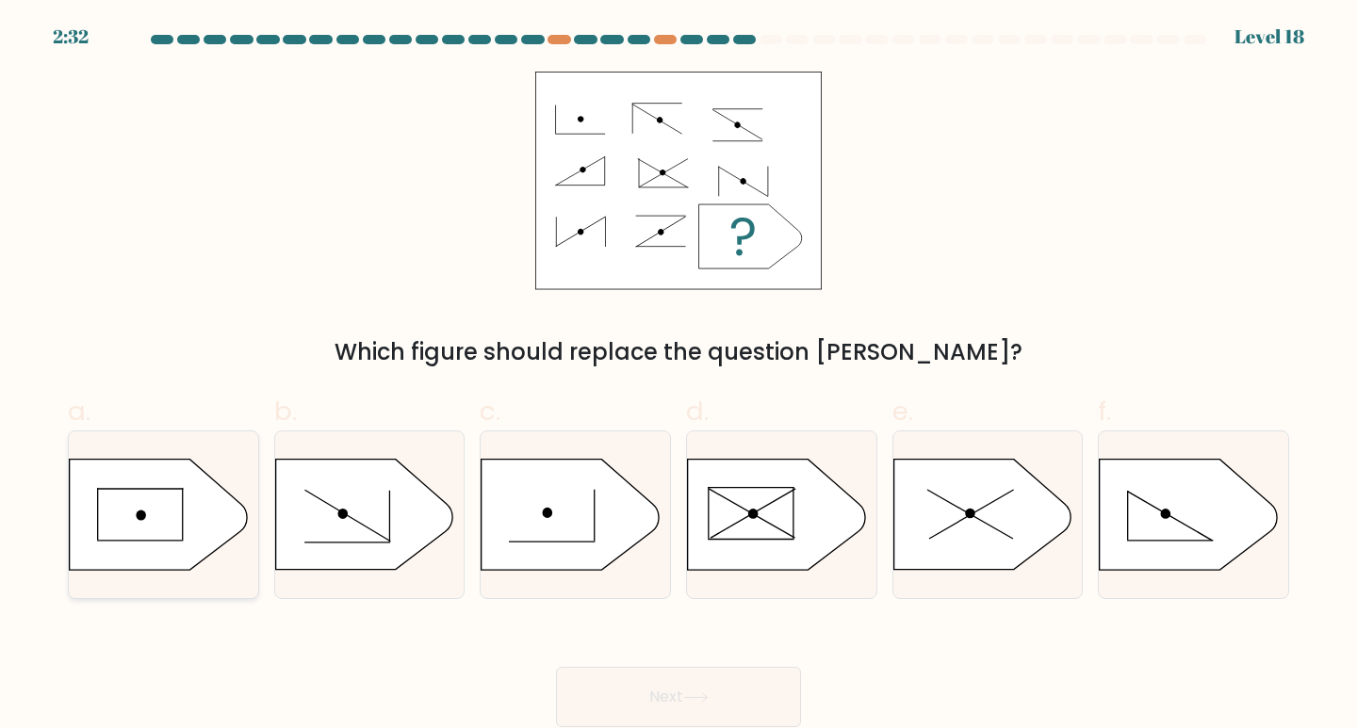
drag, startPoint x: 148, startPoint y: 516, endPoint x: 355, endPoint y: 593, distance: 220.9
click at [149, 516] on icon at bounding box center [158, 515] width 177 height 110
click at [679, 377] on input "a." at bounding box center [679, 371] width 1 height 12
radio input "true"
click at [623, 699] on button "Next" at bounding box center [678, 697] width 245 height 60
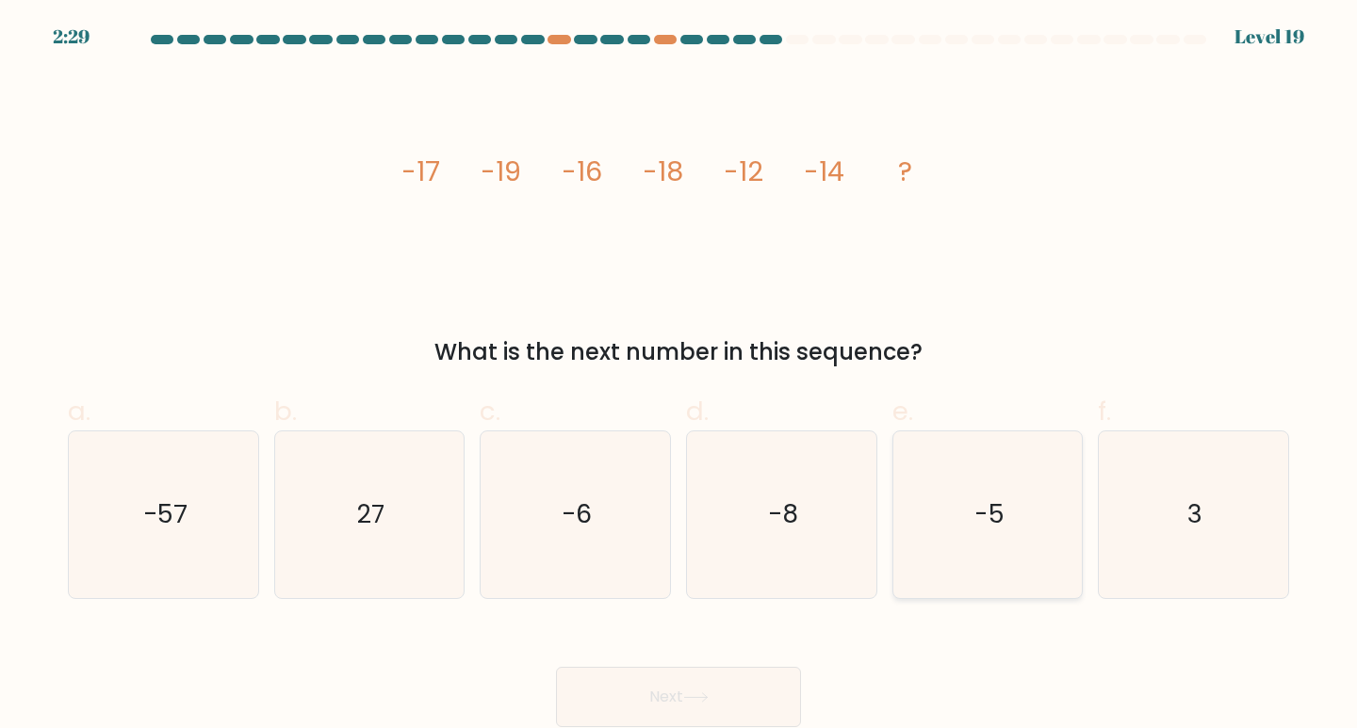
click at [971, 492] on icon "-5" at bounding box center [988, 515] width 167 height 167
click at [679, 377] on input "e. -5" at bounding box center [679, 371] width 1 height 12
radio input "true"
click at [630, 696] on button "Next" at bounding box center [678, 697] width 245 height 60
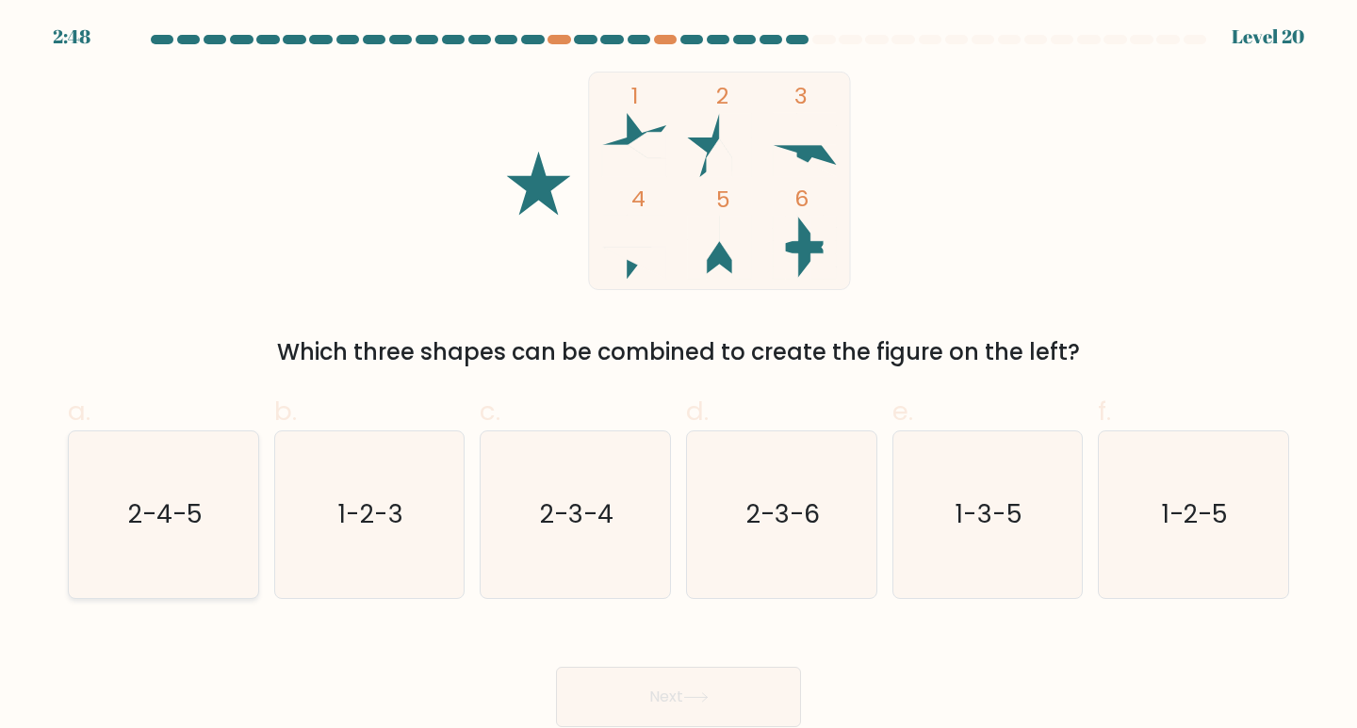
click at [236, 507] on icon "2-4-5" at bounding box center [163, 515] width 167 height 167
click at [679, 377] on input "a. 2-4-5" at bounding box center [679, 371] width 1 height 12
radio input "true"
click at [654, 681] on button "Next" at bounding box center [678, 697] width 245 height 60
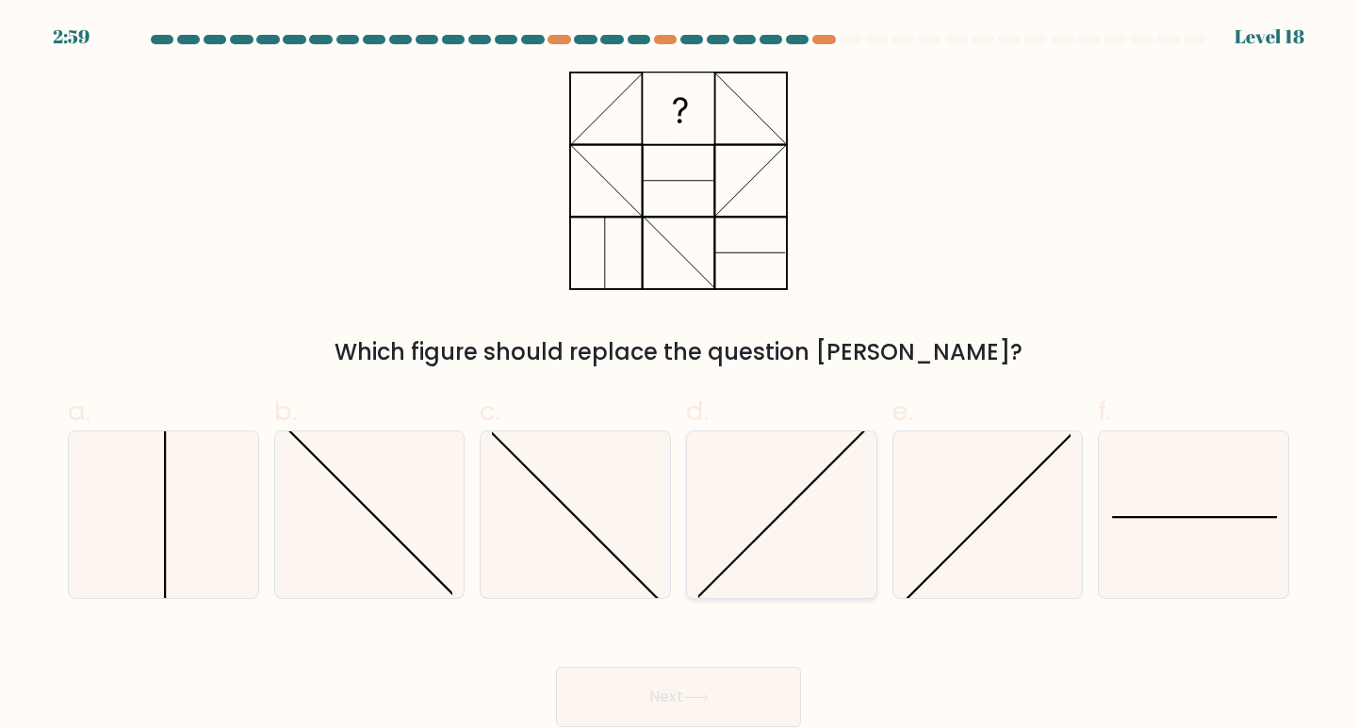
click at [840, 531] on icon at bounding box center [781, 515] width 167 height 167
click at [679, 377] on input "d." at bounding box center [679, 371] width 1 height 12
radio input "true"
click at [957, 547] on icon at bounding box center [988, 515] width 167 height 167
click at [679, 377] on input "e." at bounding box center [679, 371] width 1 height 12
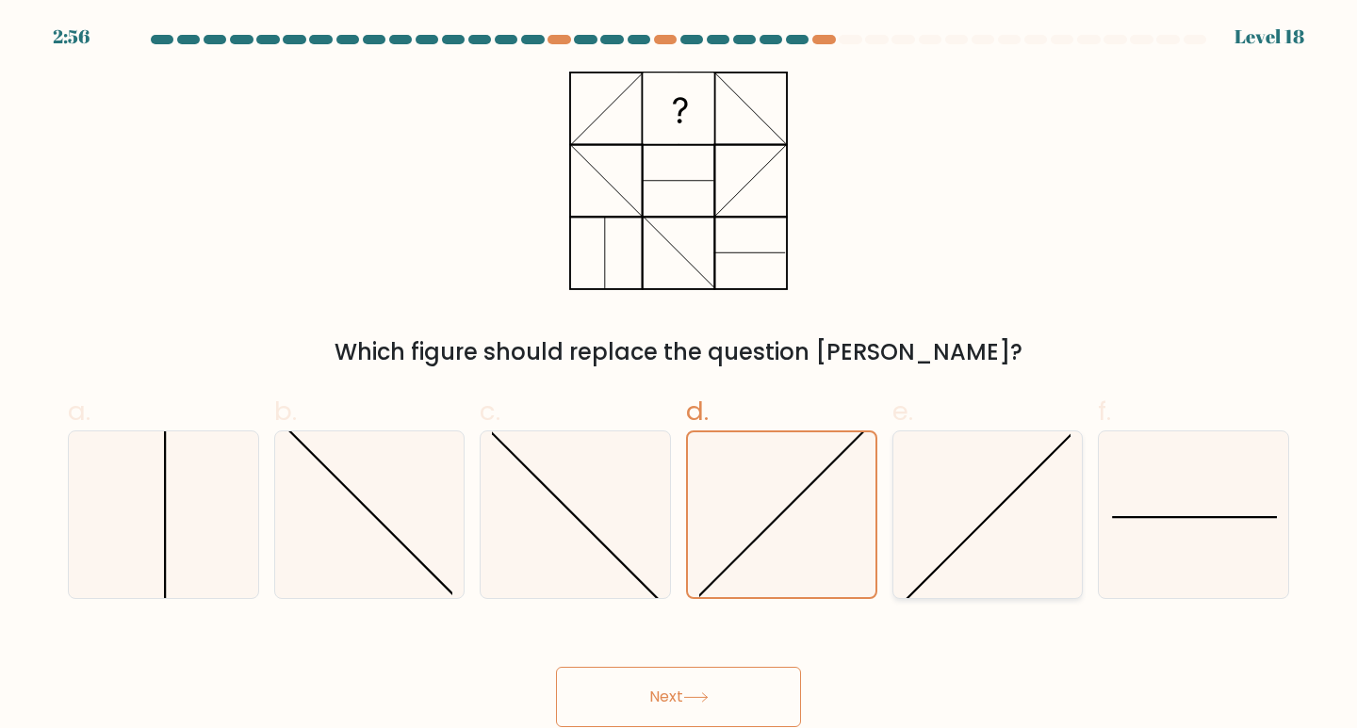
radio input "true"
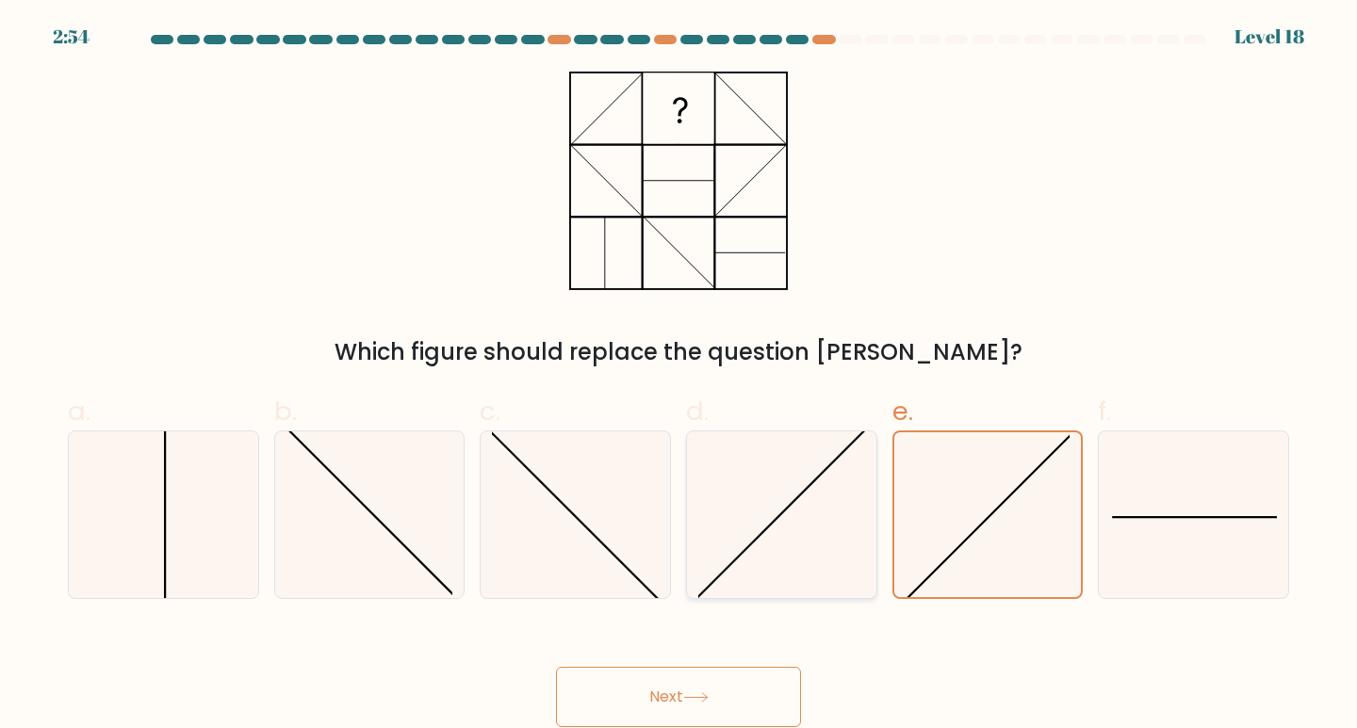
click at [840, 548] on icon at bounding box center [781, 515] width 167 height 167
click at [679, 377] on input "d." at bounding box center [679, 371] width 1 height 12
radio input "true"
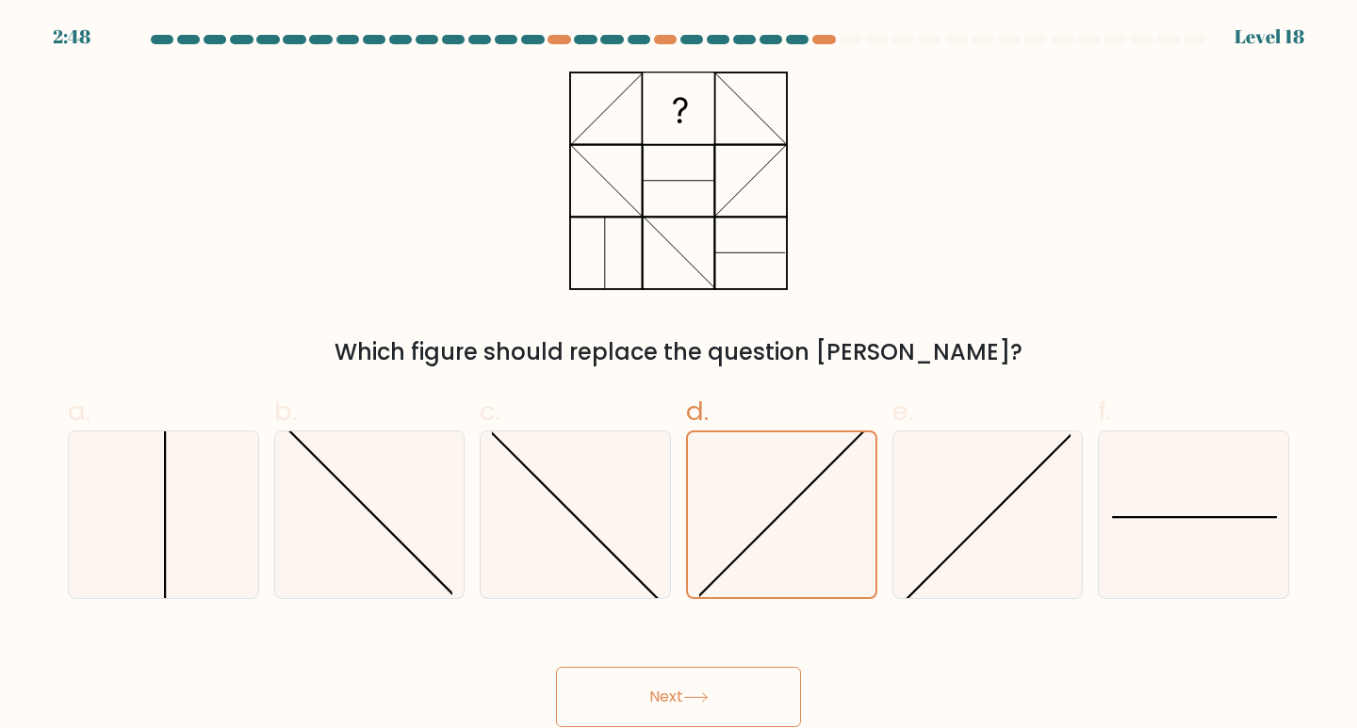
click at [384, 241] on div "Which figure should replace the question [PERSON_NAME]?" at bounding box center [679, 221] width 1244 height 298
click at [685, 705] on button "Next" at bounding box center [678, 697] width 245 height 60
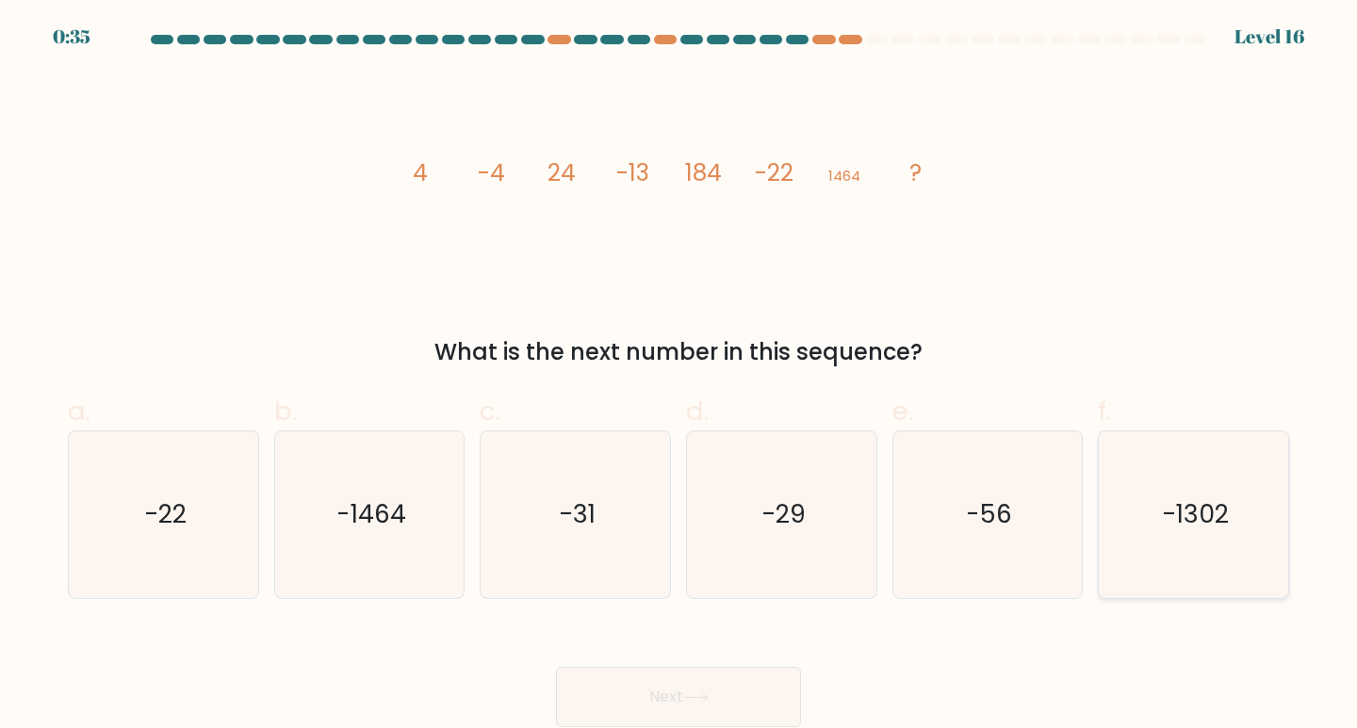
drag, startPoint x: 1244, startPoint y: 531, endPoint x: 1162, endPoint y: 528, distance: 82.1
click at [1240, 530] on icon "-1302" at bounding box center [1193, 515] width 167 height 167
click at [679, 377] on input "f. -1302" at bounding box center [679, 371] width 1 height 12
radio input "true"
click at [707, 712] on button "Next" at bounding box center [678, 697] width 245 height 60
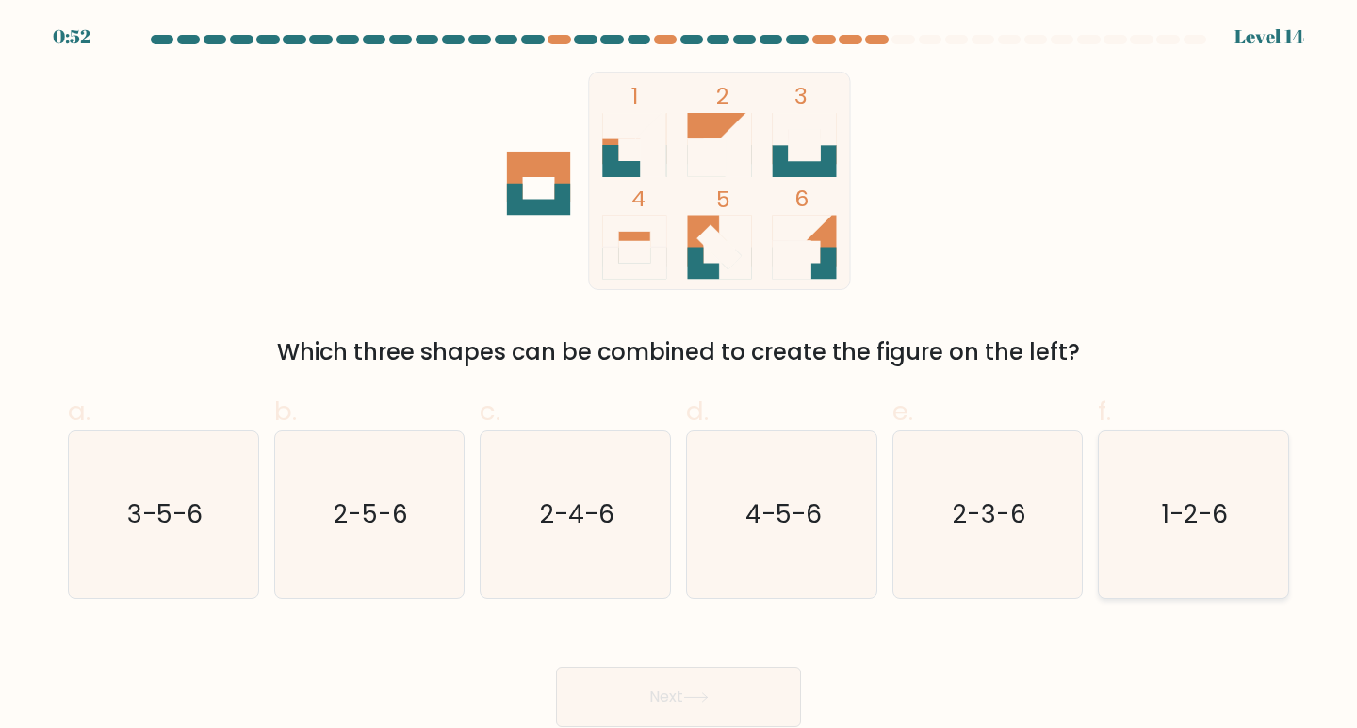
click at [1186, 561] on icon "1-2-6" at bounding box center [1193, 515] width 167 height 167
click at [679, 377] on input "f. 1-2-6" at bounding box center [679, 371] width 1 height 12
radio input "true"
click at [671, 700] on button "Next" at bounding box center [678, 697] width 245 height 60
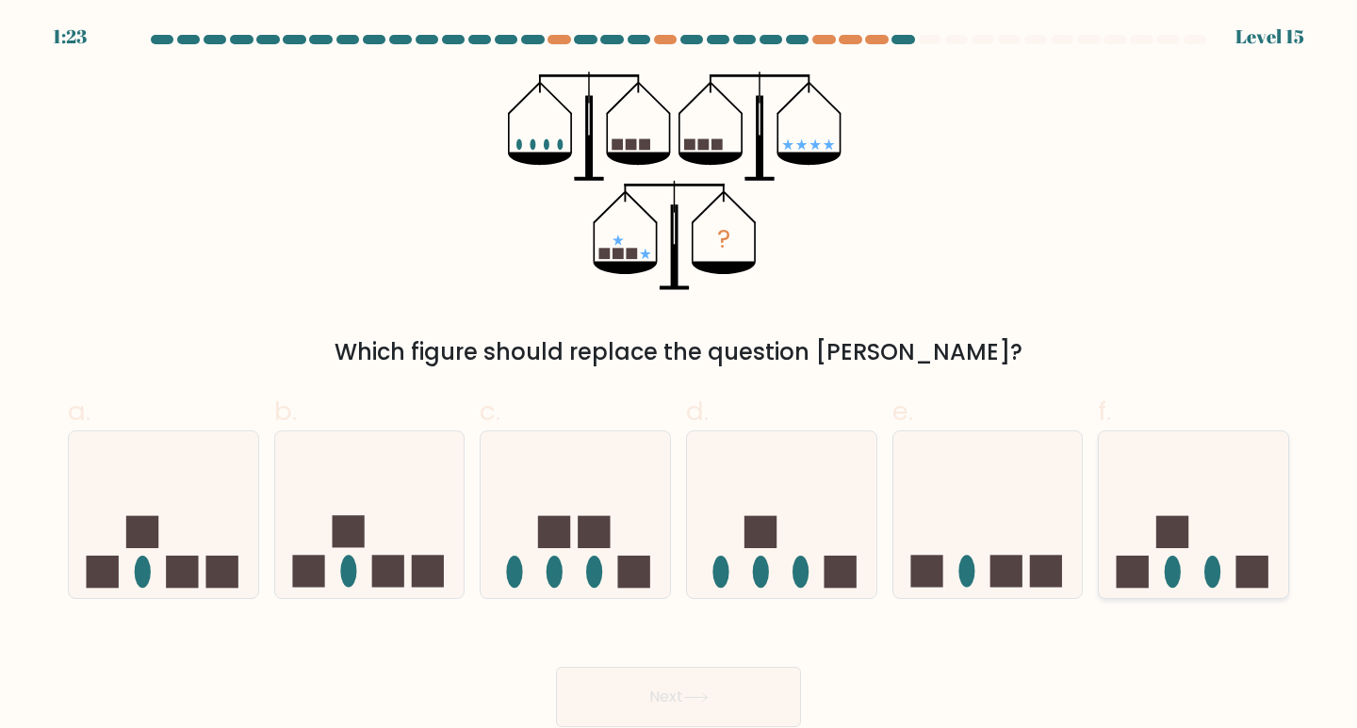
drag, startPoint x: 1200, startPoint y: 531, endPoint x: 1108, endPoint y: 553, distance: 93.9
click at [1198, 531] on icon at bounding box center [1193, 514] width 189 height 156
click at [679, 377] on input "f." at bounding box center [679, 371] width 1 height 12
radio input "true"
click at [728, 672] on button "Next" at bounding box center [678, 697] width 245 height 60
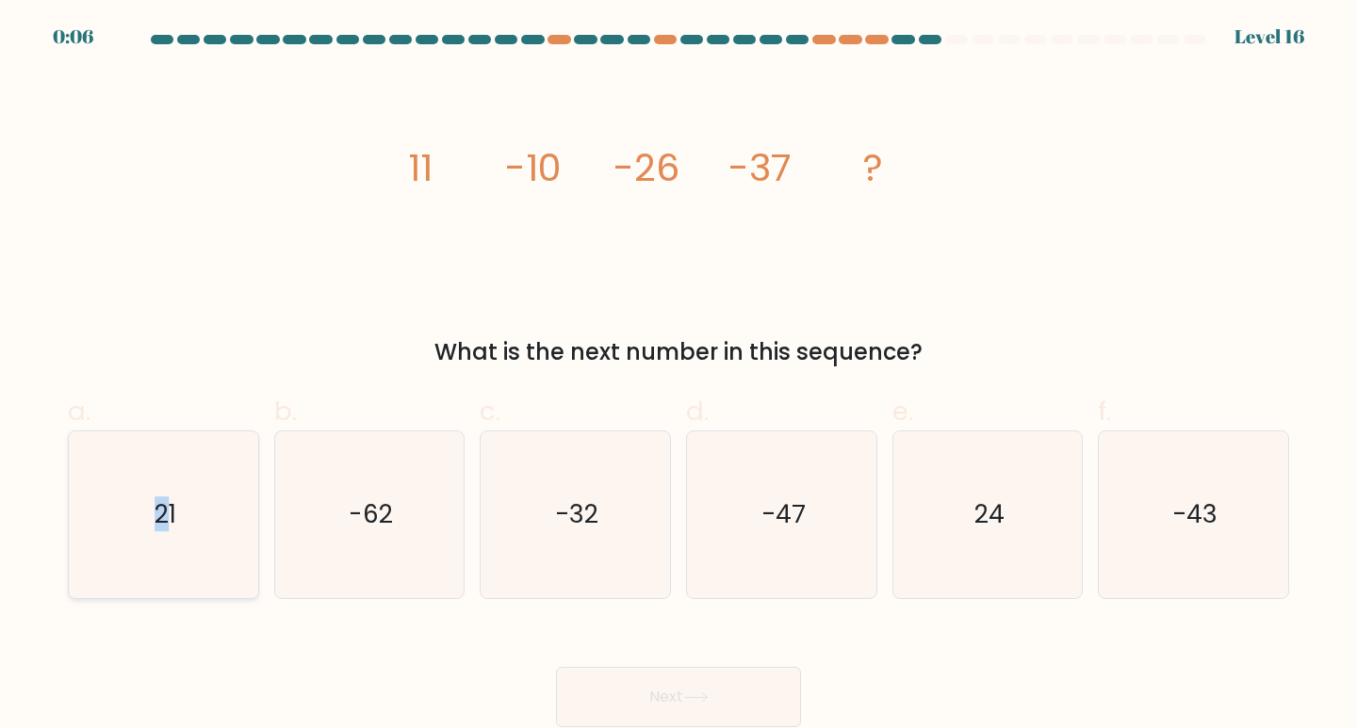
click at [160, 556] on icon "21" at bounding box center [163, 515] width 167 height 167
click at [244, 499] on icon "21" at bounding box center [163, 515] width 167 height 167
click at [679, 377] on input "a. 21" at bounding box center [679, 371] width 1 height 12
radio input "true"
click at [649, 698] on button "Next" at bounding box center [678, 697] width 245 height 60
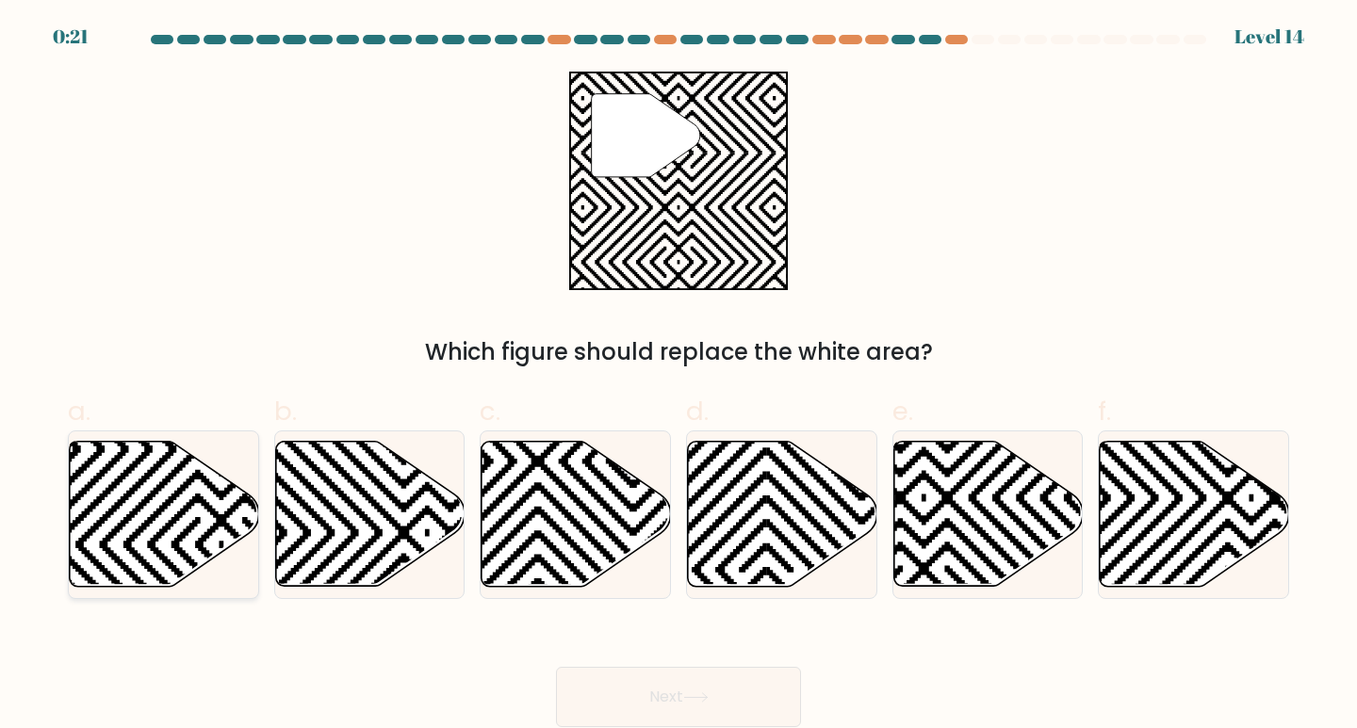
drag, startPoint x: 170, startPoint y: 514, endPoint x: 169, endPoint y: 548, distance: 34.9
click at [170, 515] on icon at bounding box center [164, 514] width 189 height 145
click at [679, 377] on input "a." at bounding box center [679, 371] width 1 height 12
radio input "true"
click at [744, 694] on button "Next" at bounding box center [678, 697] width 245 height 60
